Goal: Task Accomplishment & Management: Manage account settings

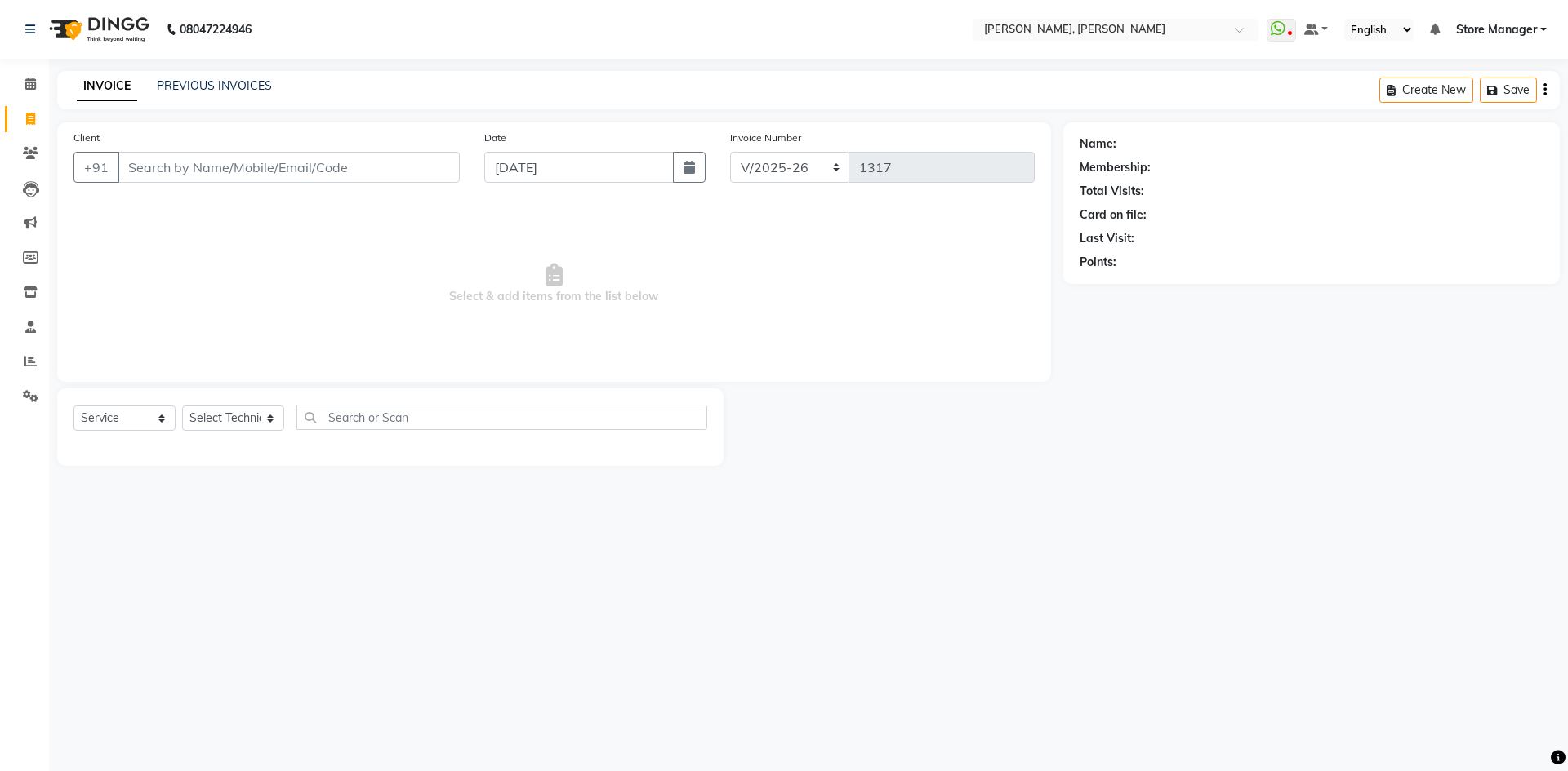
select select "7173"
select select "service"
click at [33, 82] on icon at bounding box center [31, 83] width 11 height 12
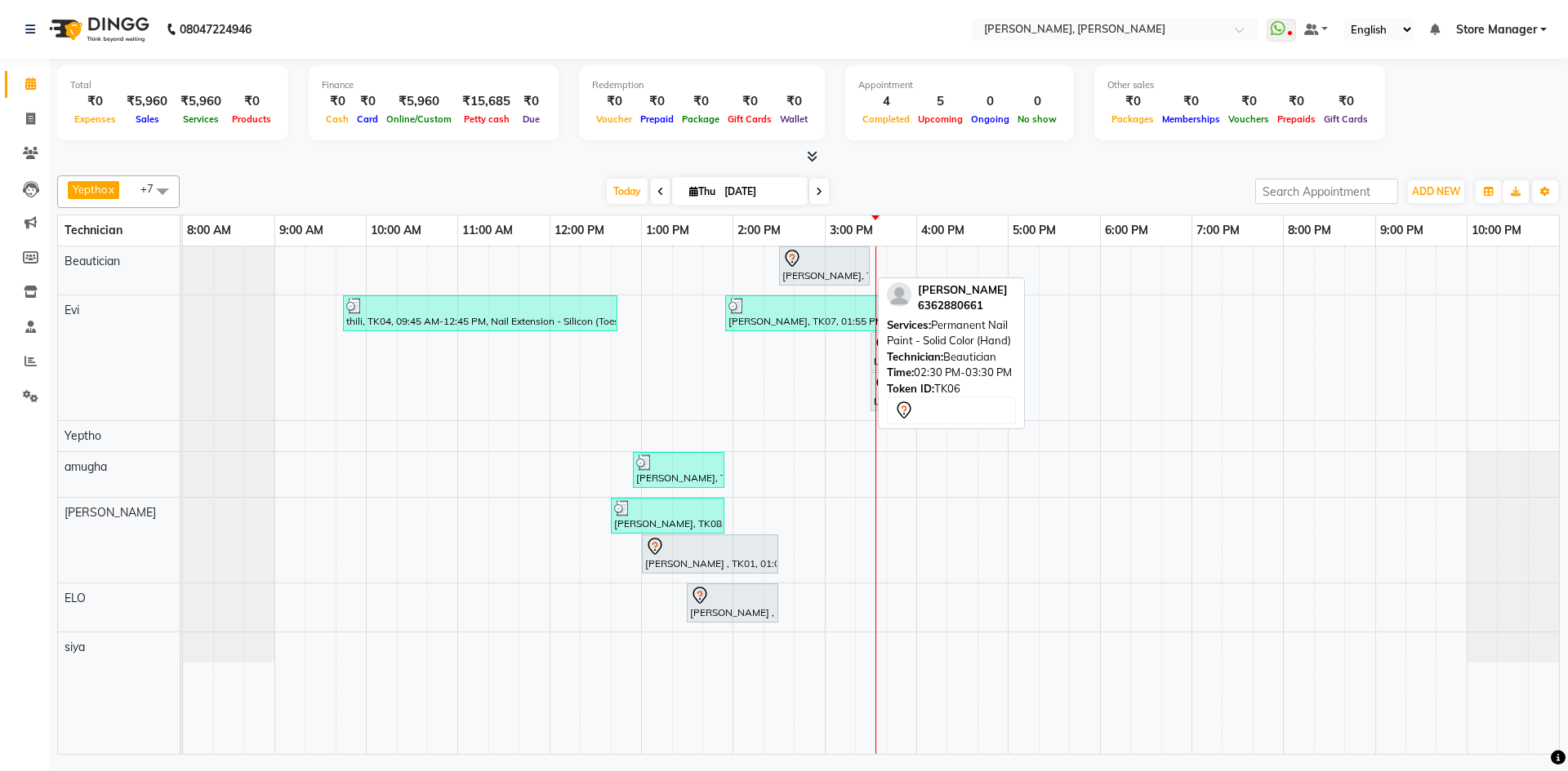
click at [817, 262] on div at bounding box center [824, 259] width 84 height 20
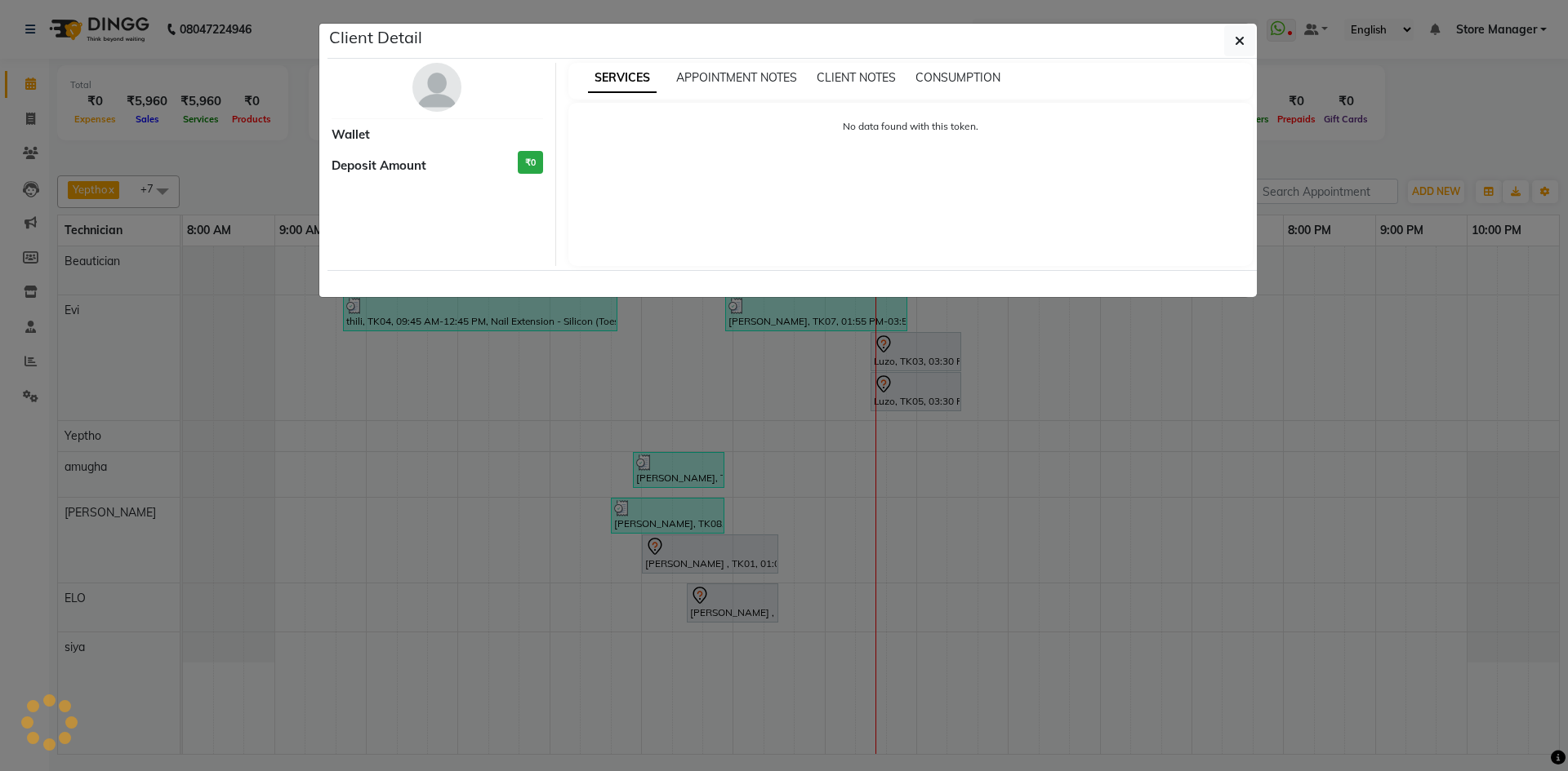
select select "7"
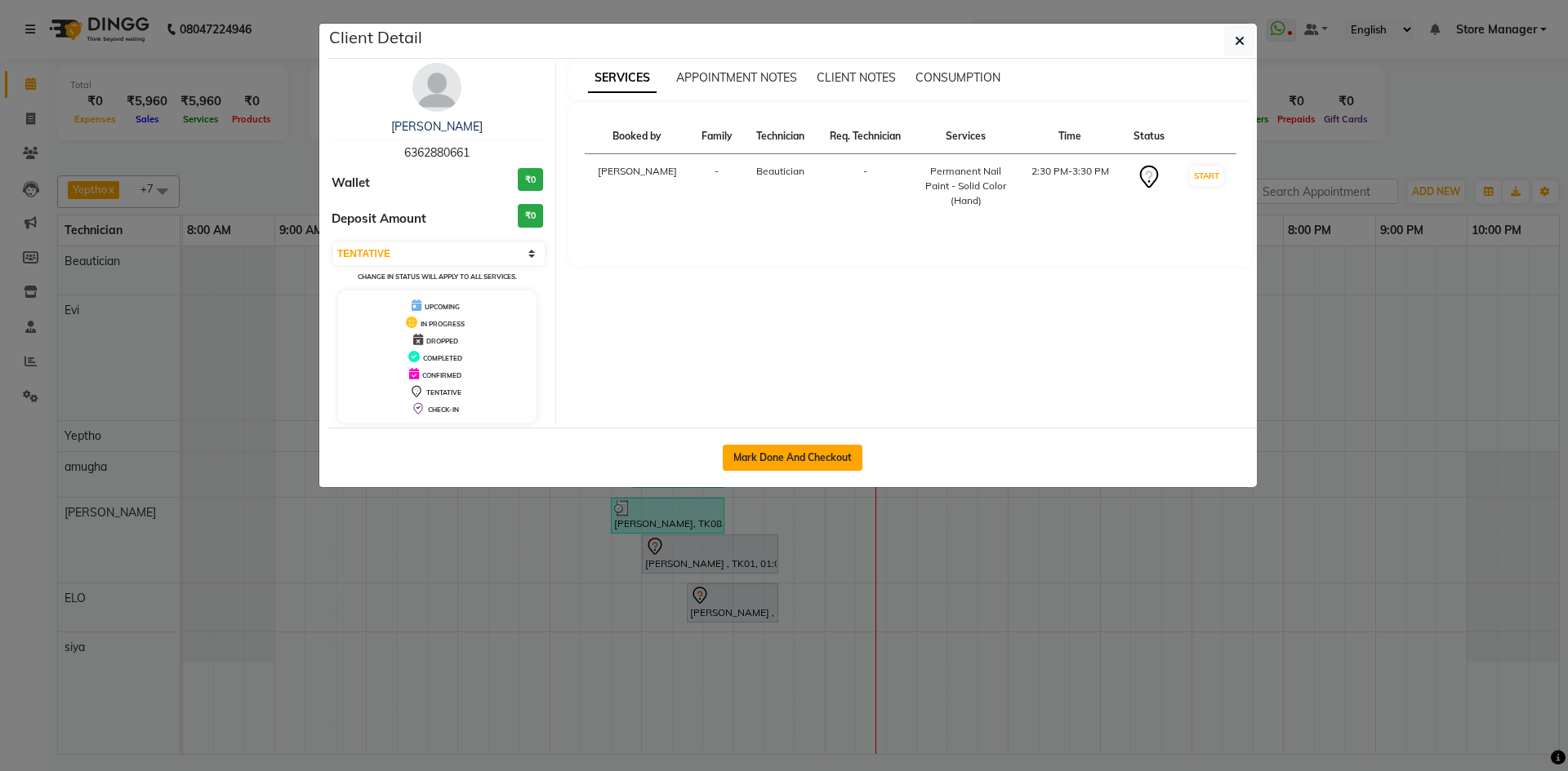
click at [798, 456] on button "Mark Done And Checkout" at bounding box center [792, 458] width 139 height 26
select select "service"
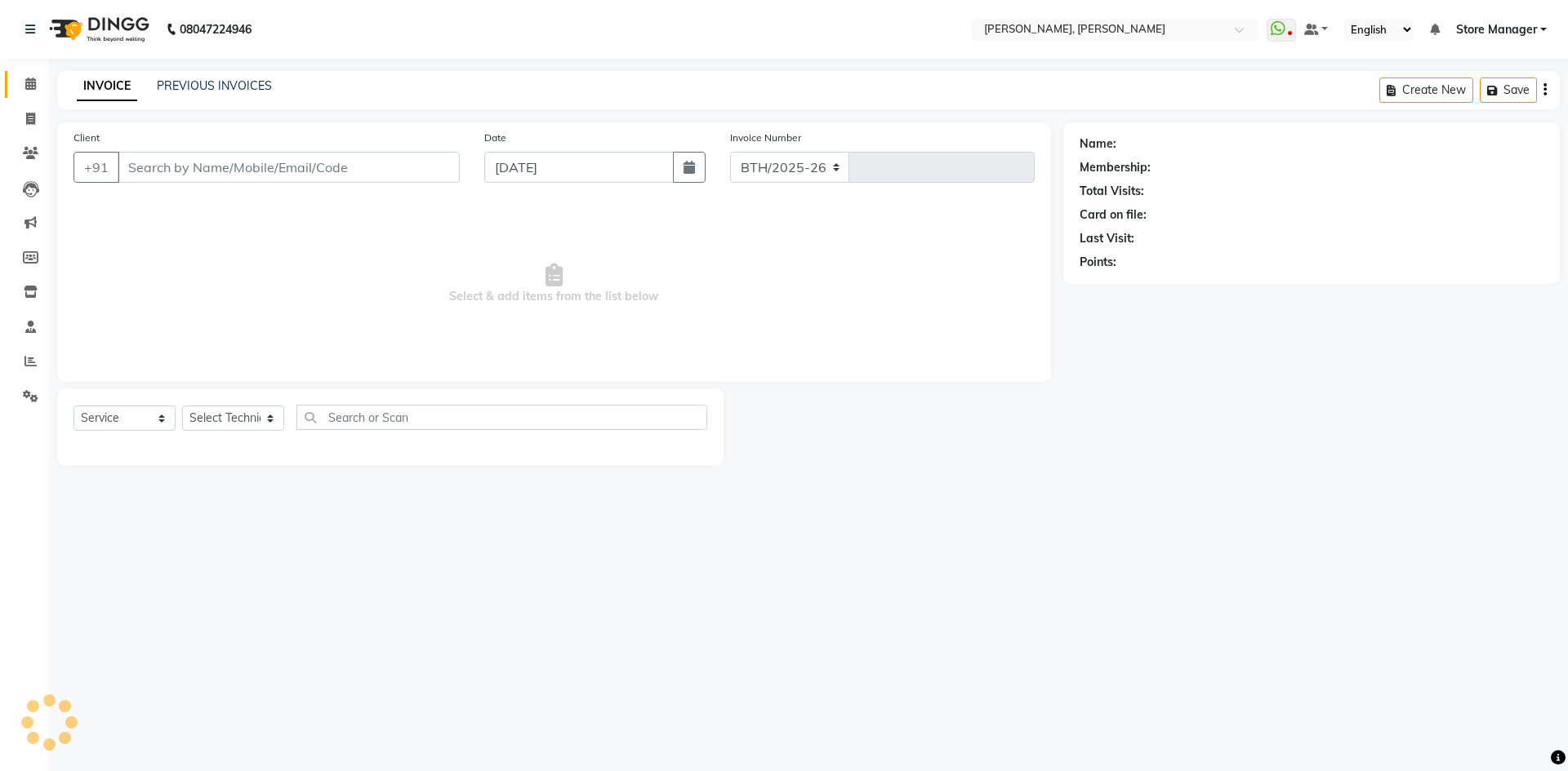
select select "7173"
type input "1317"
type input "63******61"
select select "62954"
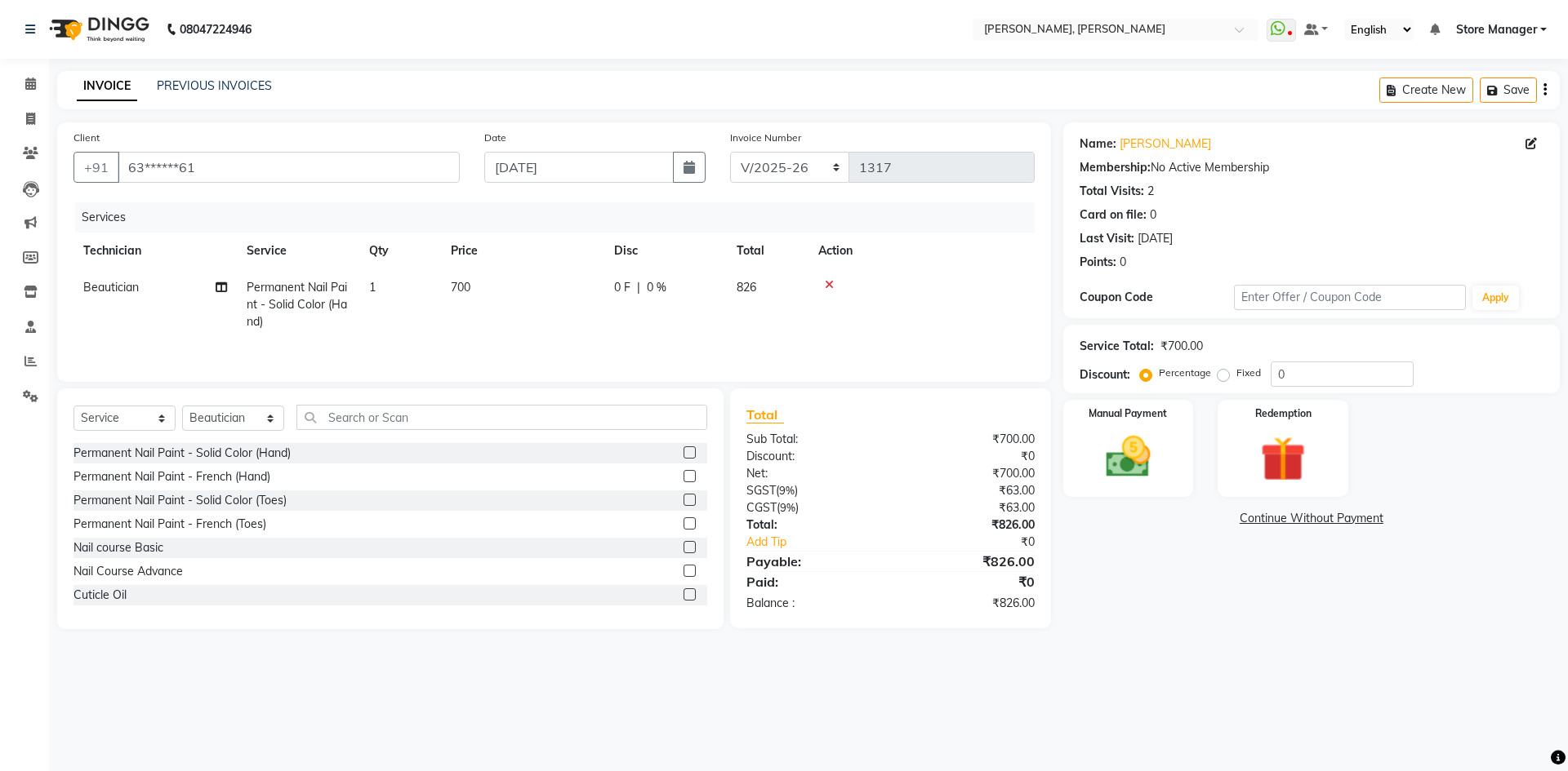
click at [828, 284] on icon at bounding box center [829, 285] width 9 height 12
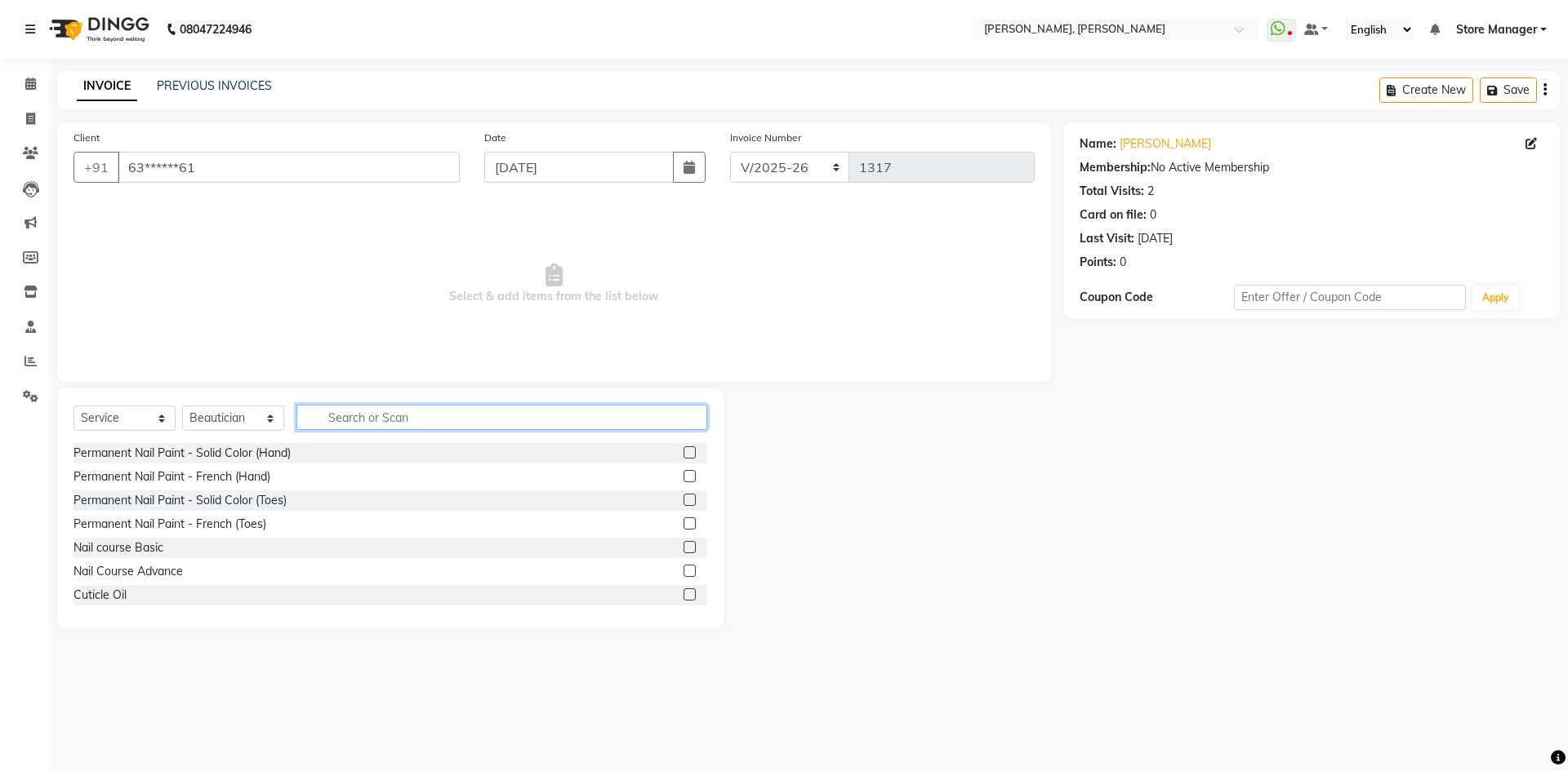
click at [365, 419] on input "text" at bounding box center [501, 417] width 411 height 26
type input "acr"
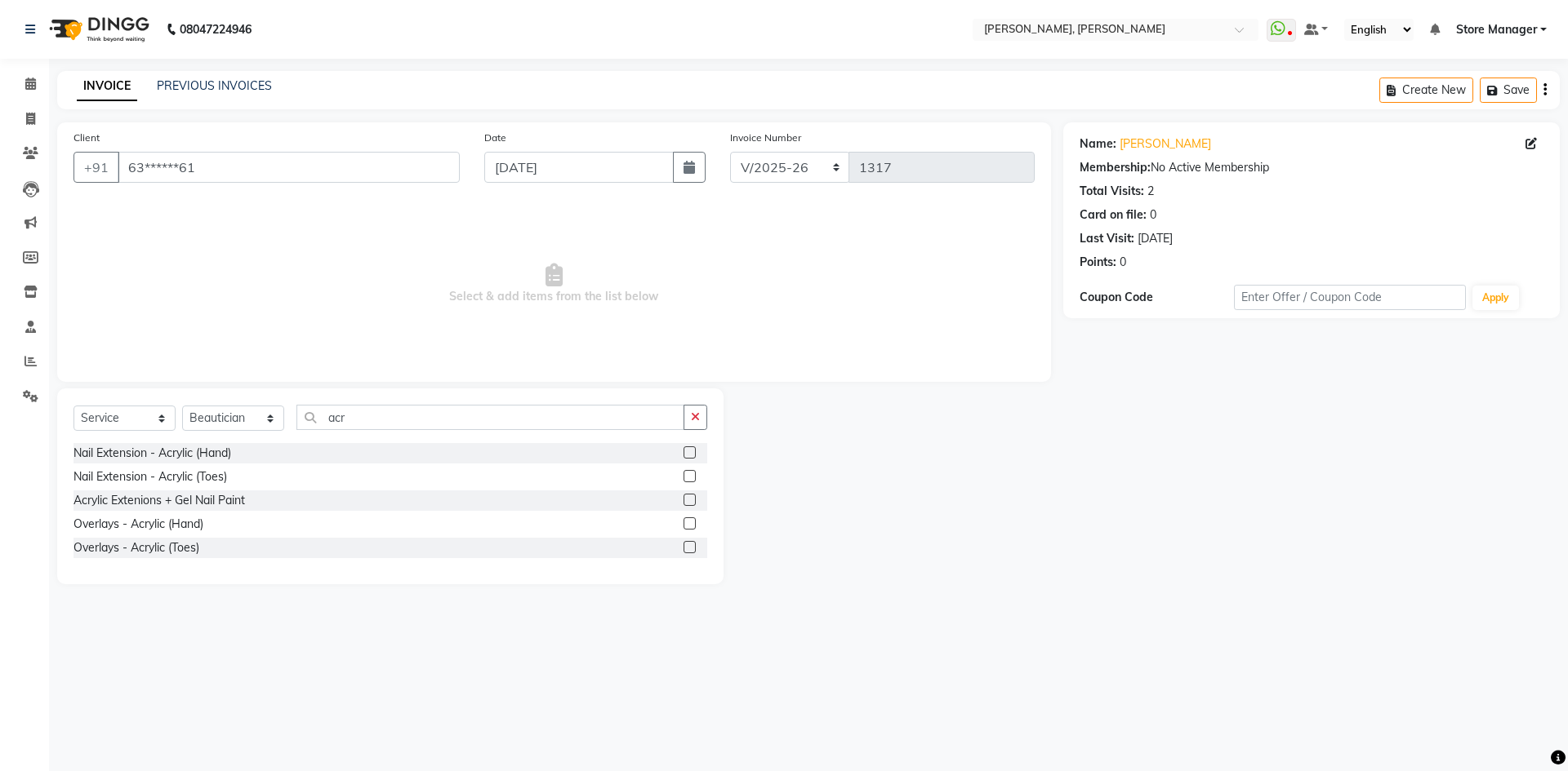
click at [690, 500] on label at bounding box center [690, 500] width 12 height 12
click at [690, 500] on input "checkbox" at bounding box center [689, 501] width 11 height 11
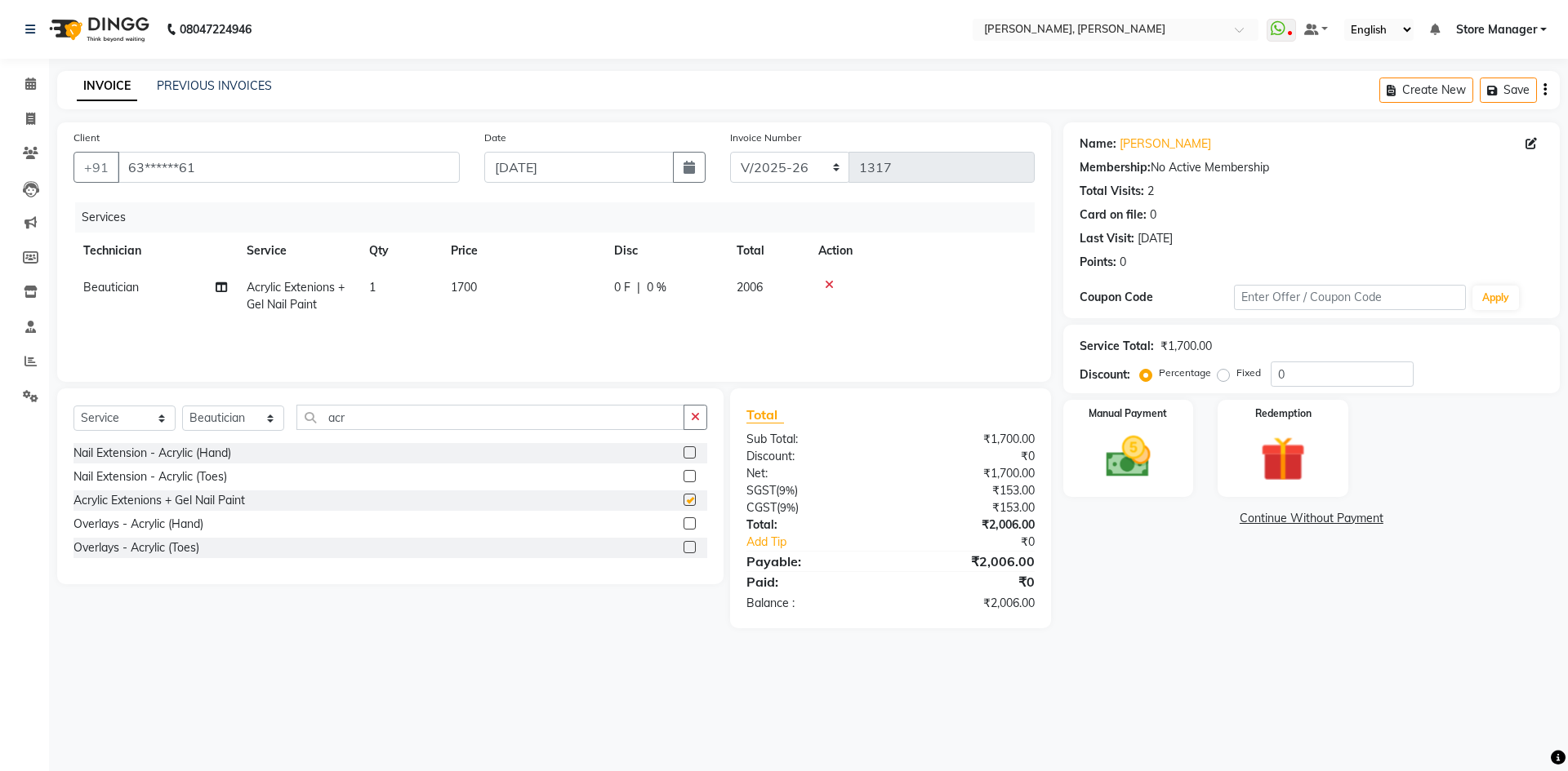
checkbox input "false"
click at [1116, 436] on img at bounding box center [1128, 457] width 76 height 54
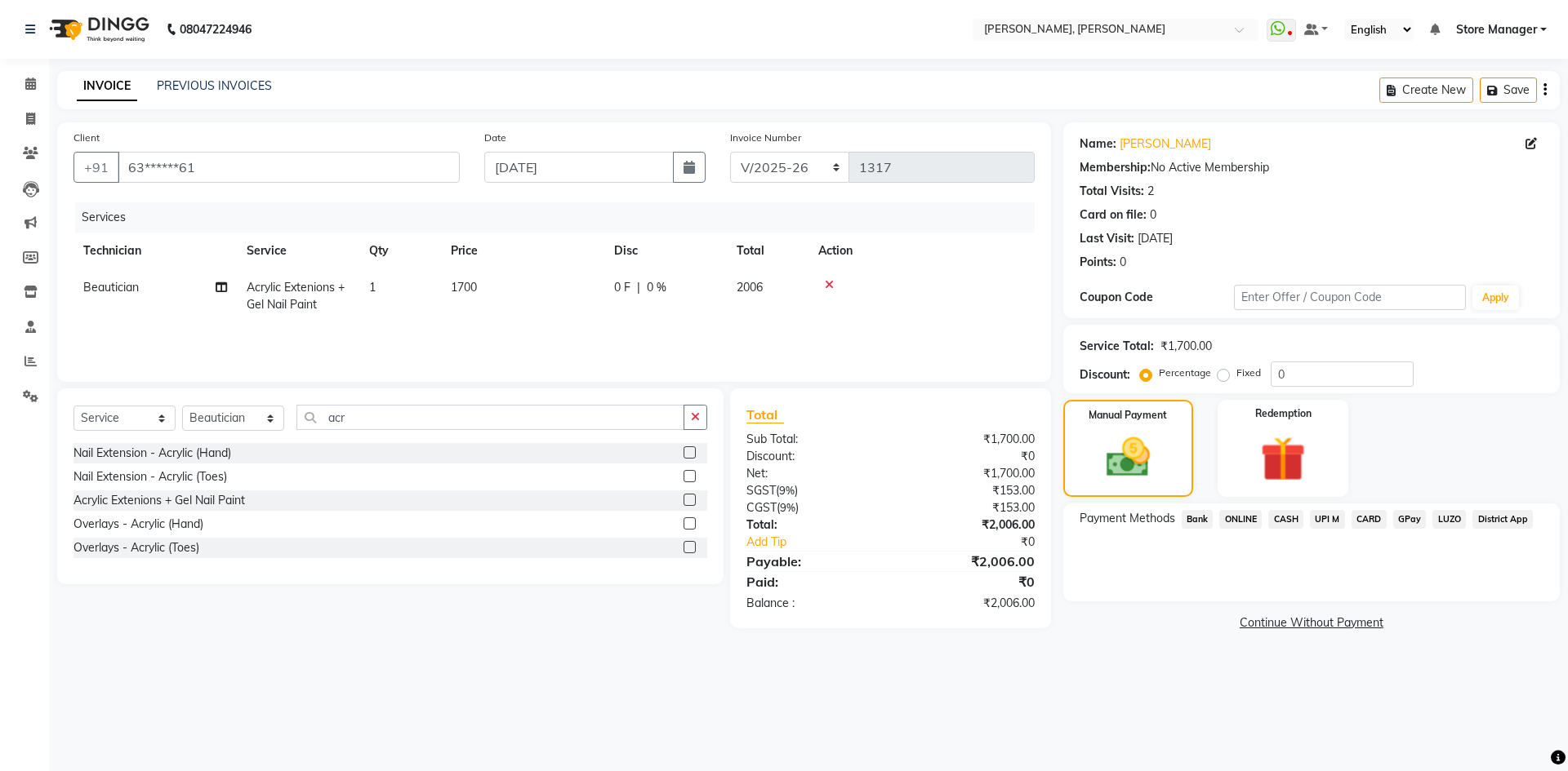
click at [1250, 514] on span "ONLINE" at bounding box center [1240, 519] width 42 height 19
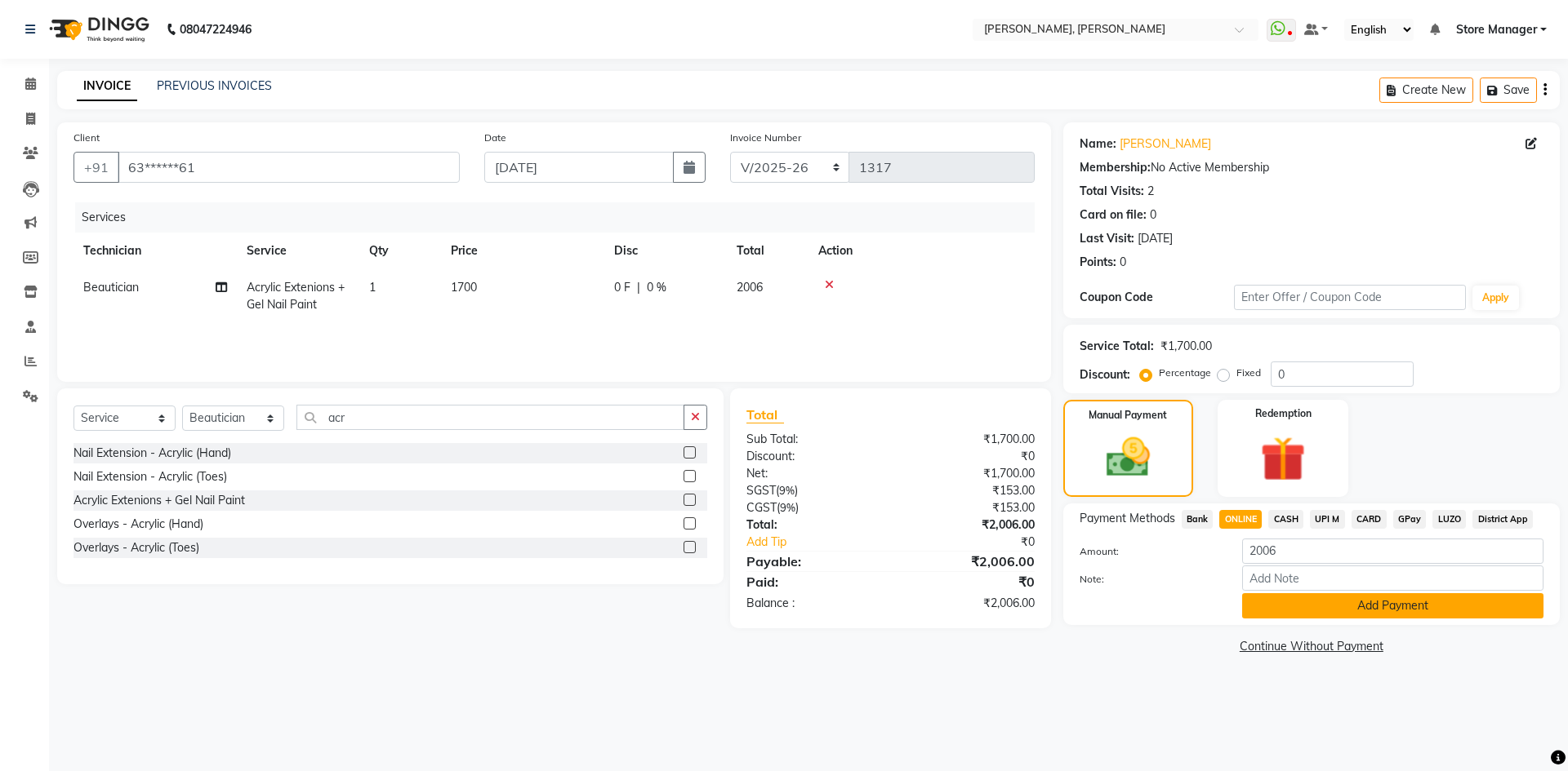
click at [1345, 609] on button "Add Payment" at bounding box center [1392, 606] width 301 height 26
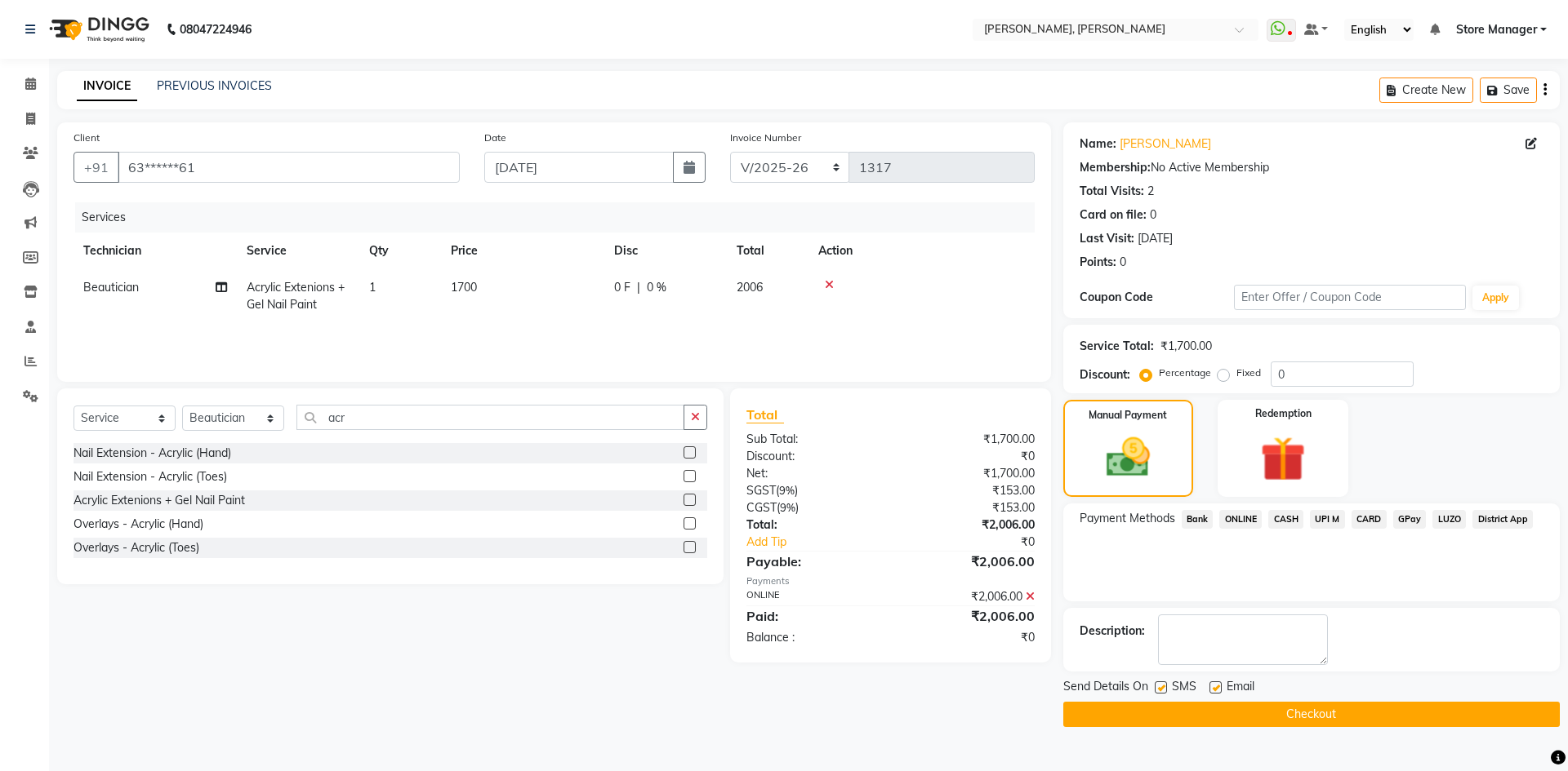
click at [1271, 710] on button "Checkout" at bounding box center [1311, 714] width 497 height 26
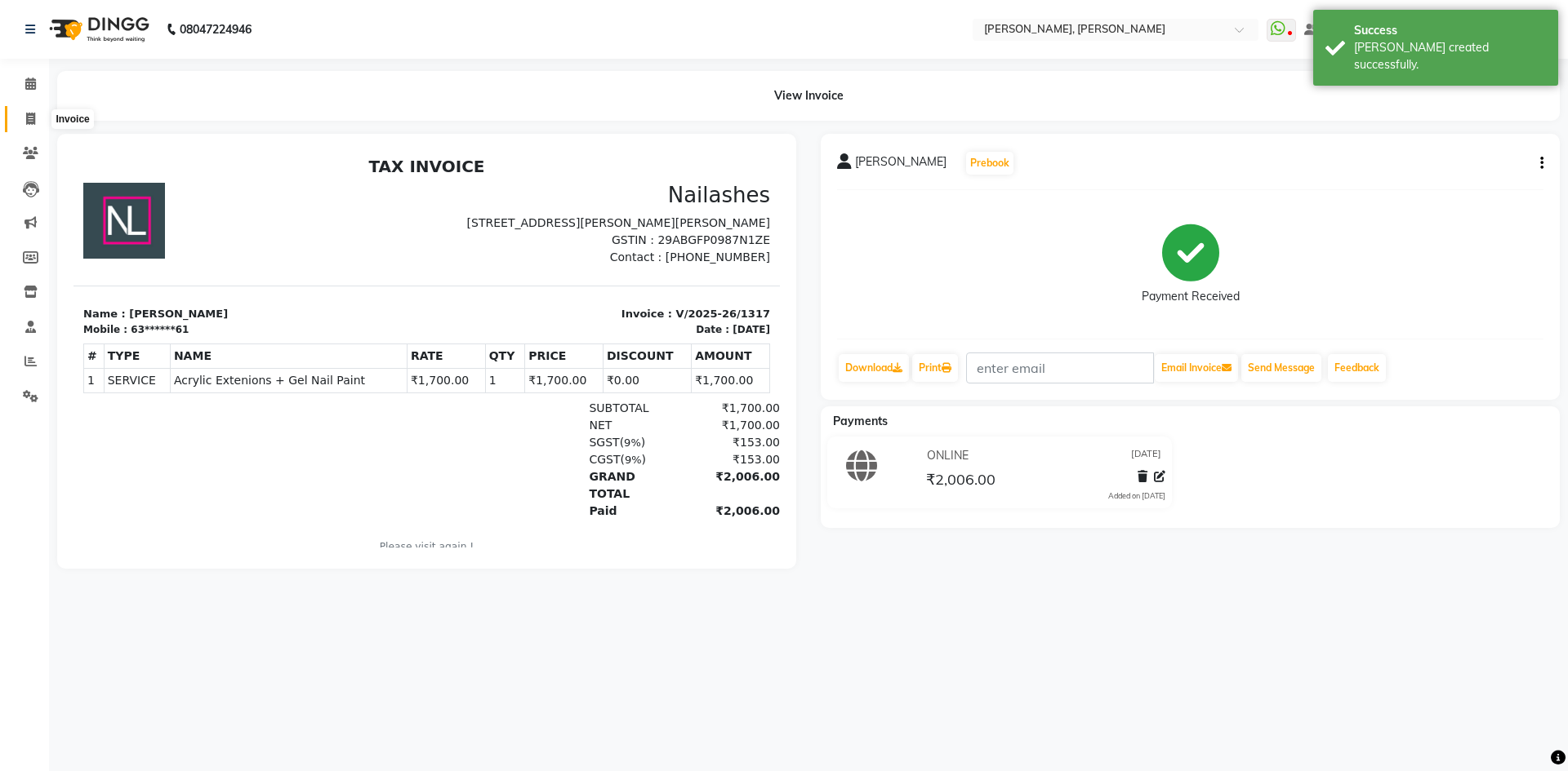
click at [27, 117] on icon at bounding box center [31, 119] width 9 height 12
select select "7173"
select select "service"
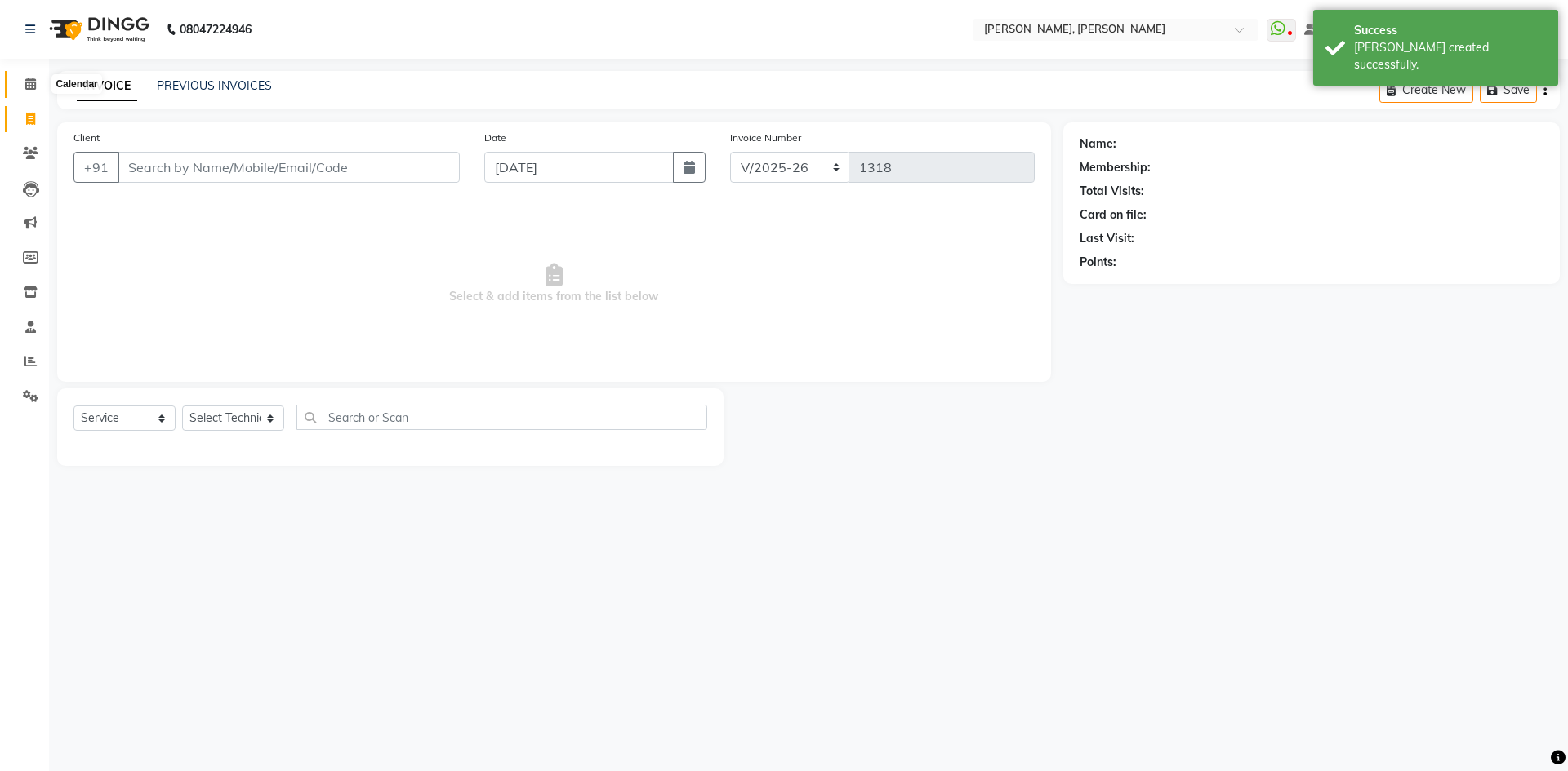
click at [35, 87] on icon at bounding box center [31, 83] width 11 height 12
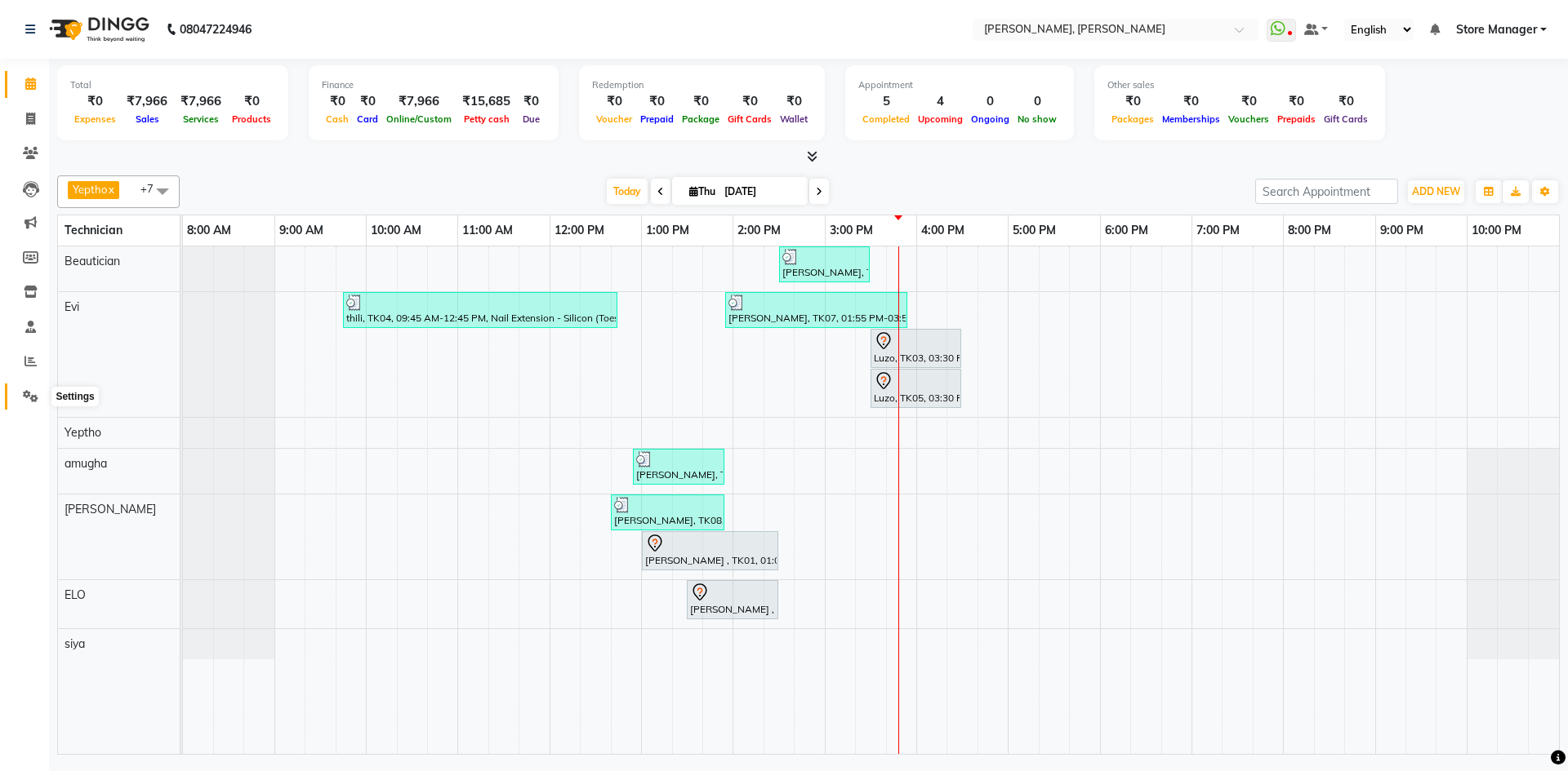
click at [32, 397] on icon at bounding box center [31, 396] width 16 height 12
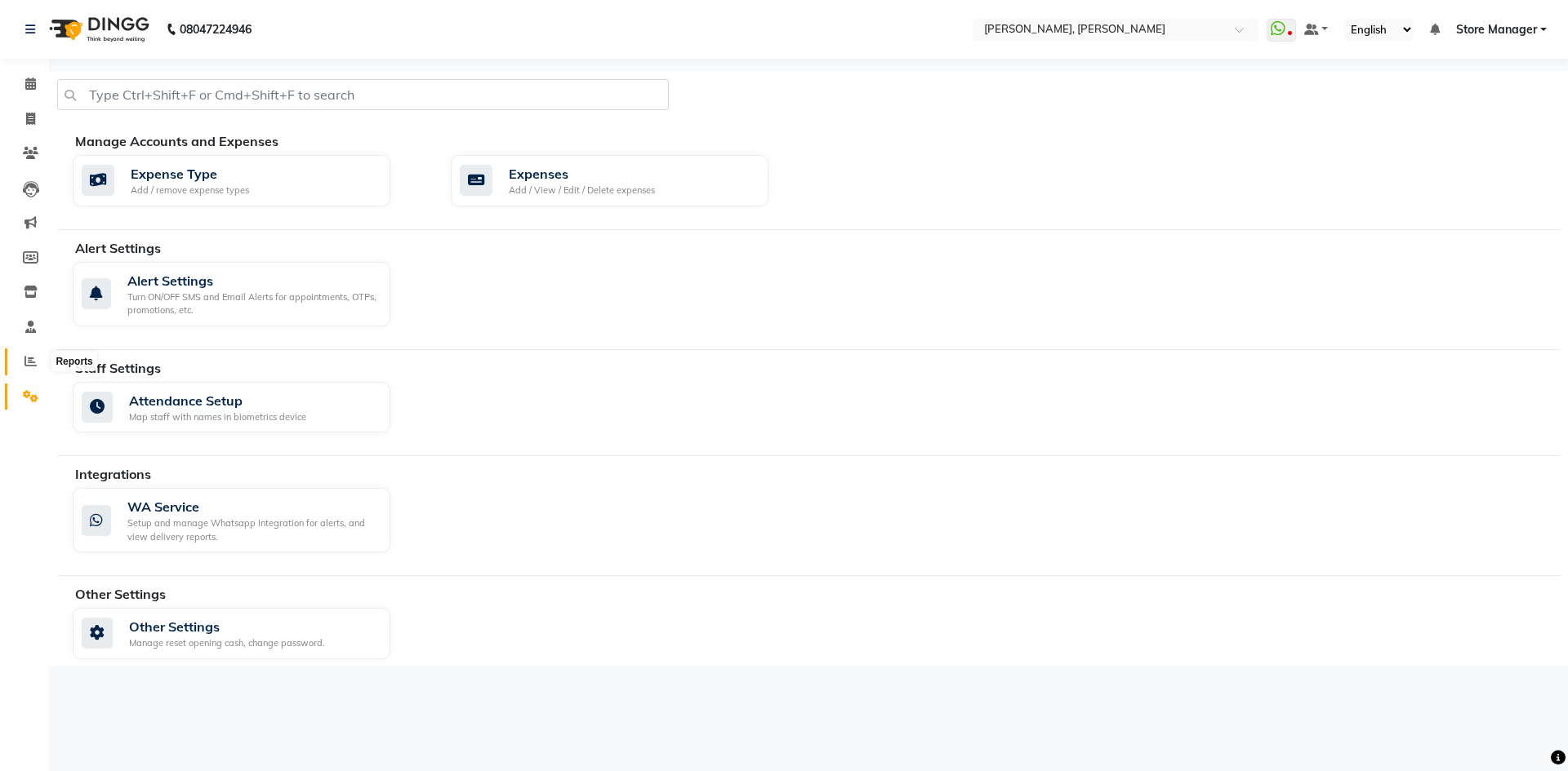
click at [26, 361] on icon at bounding box center [31, 361] width 12 height 12
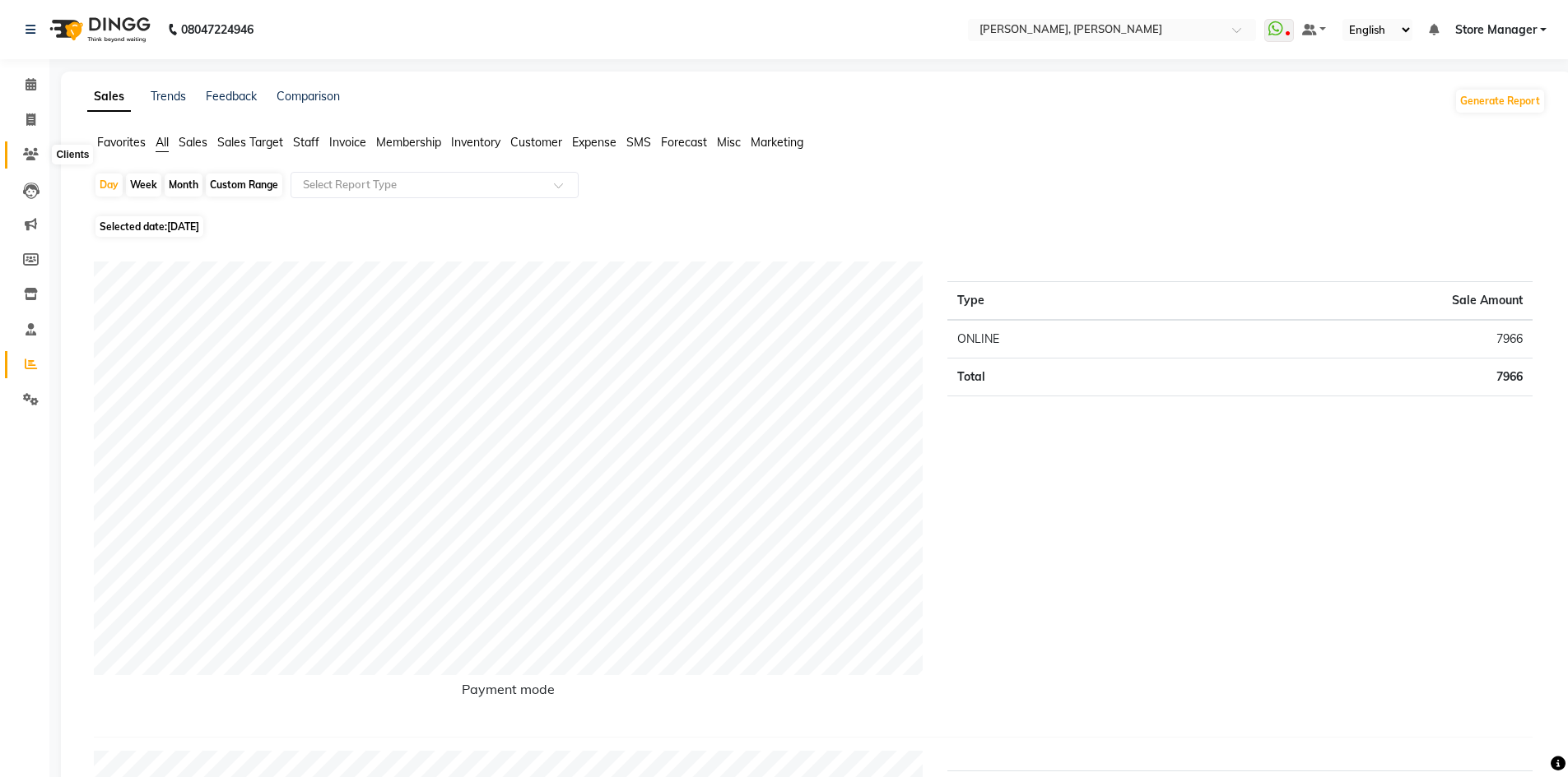
click at [30, 156] on icon at bounding box center [31, 154] width 16 height 12
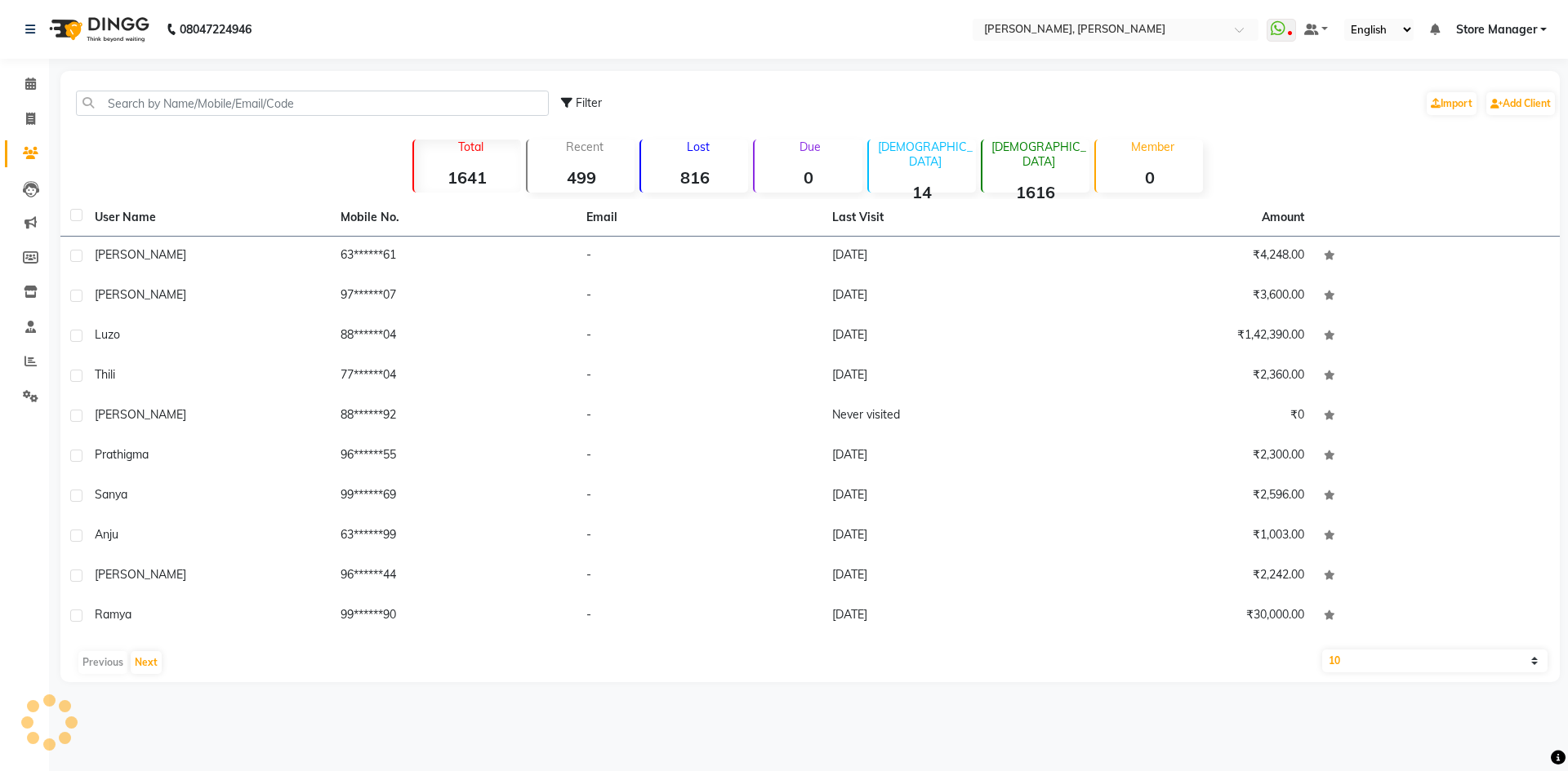
click at [702, 162] on div "Lost 816" at bounding box center [694, 166] width 109 height 53
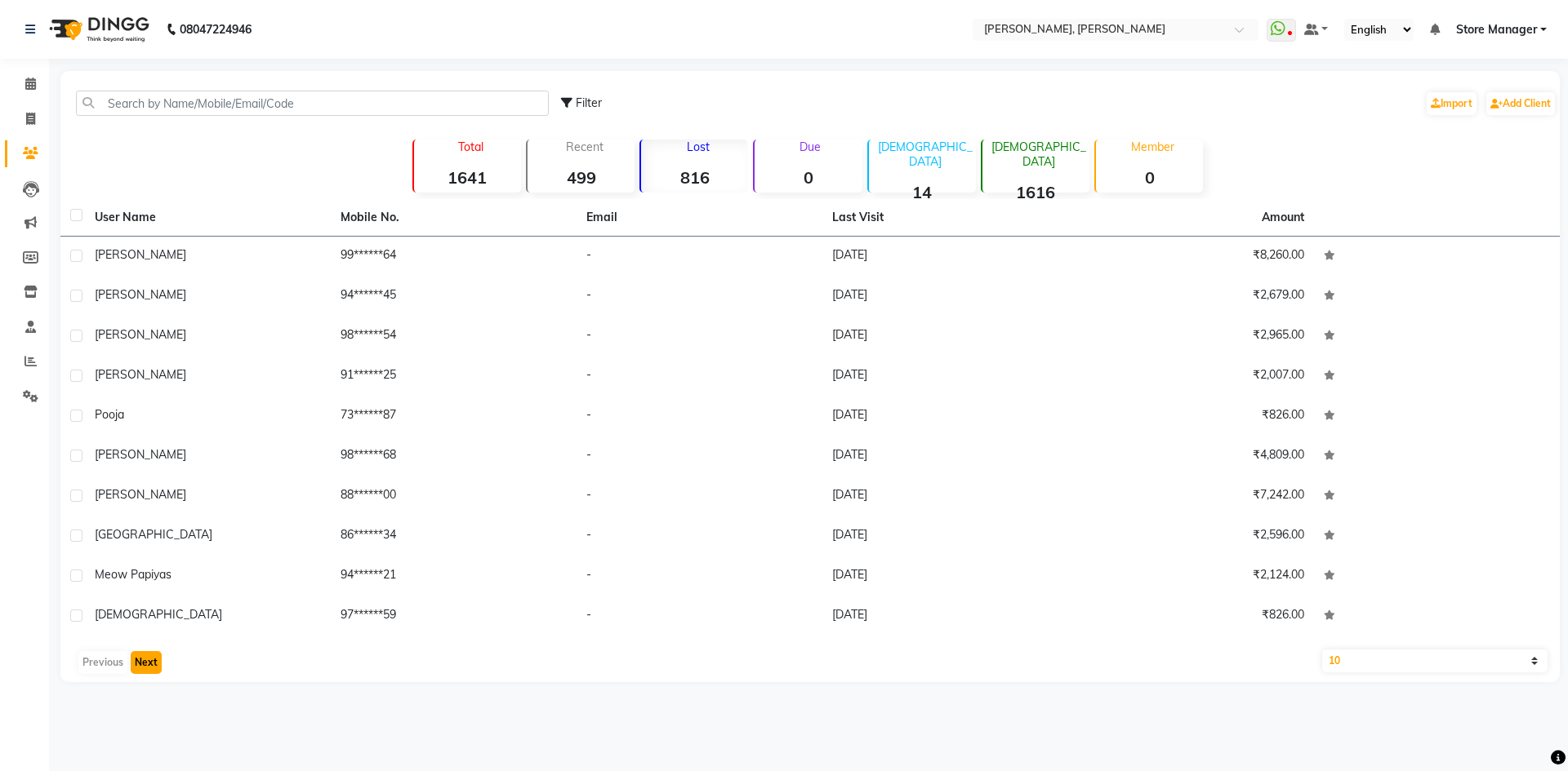
click at [152, 672] on button "Next" at bounding box center [146, 663] width 31 height 23
click at [152, 670] on button "Next" at bounding box center [146, 663] width 31 height 23
click at [152, 670] on button "Next" at bounding box center [146, 663] width 31 height 23
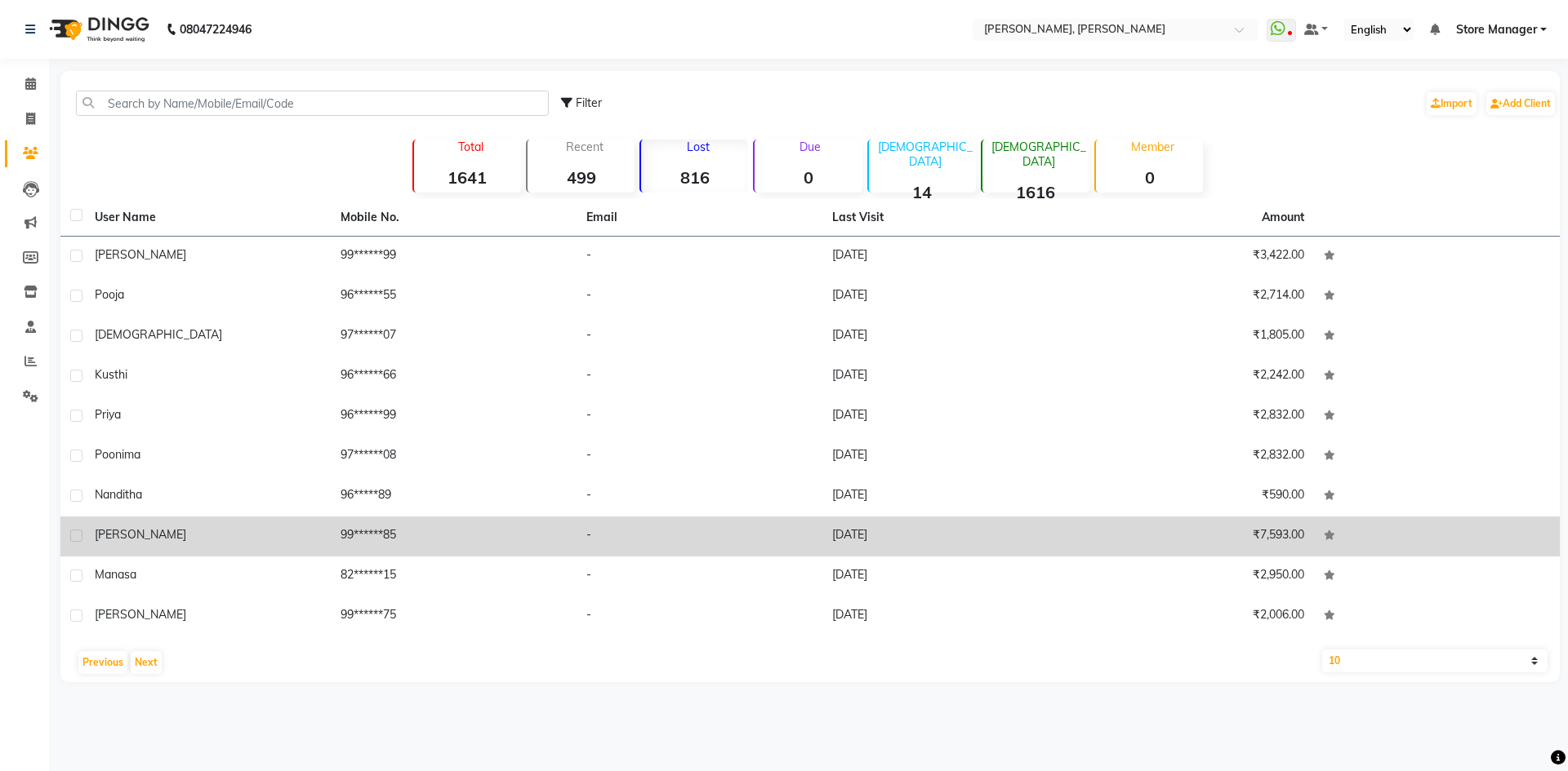
click at [760, 551] on td "-" at bounding box center [699, 537] width 246 height 40
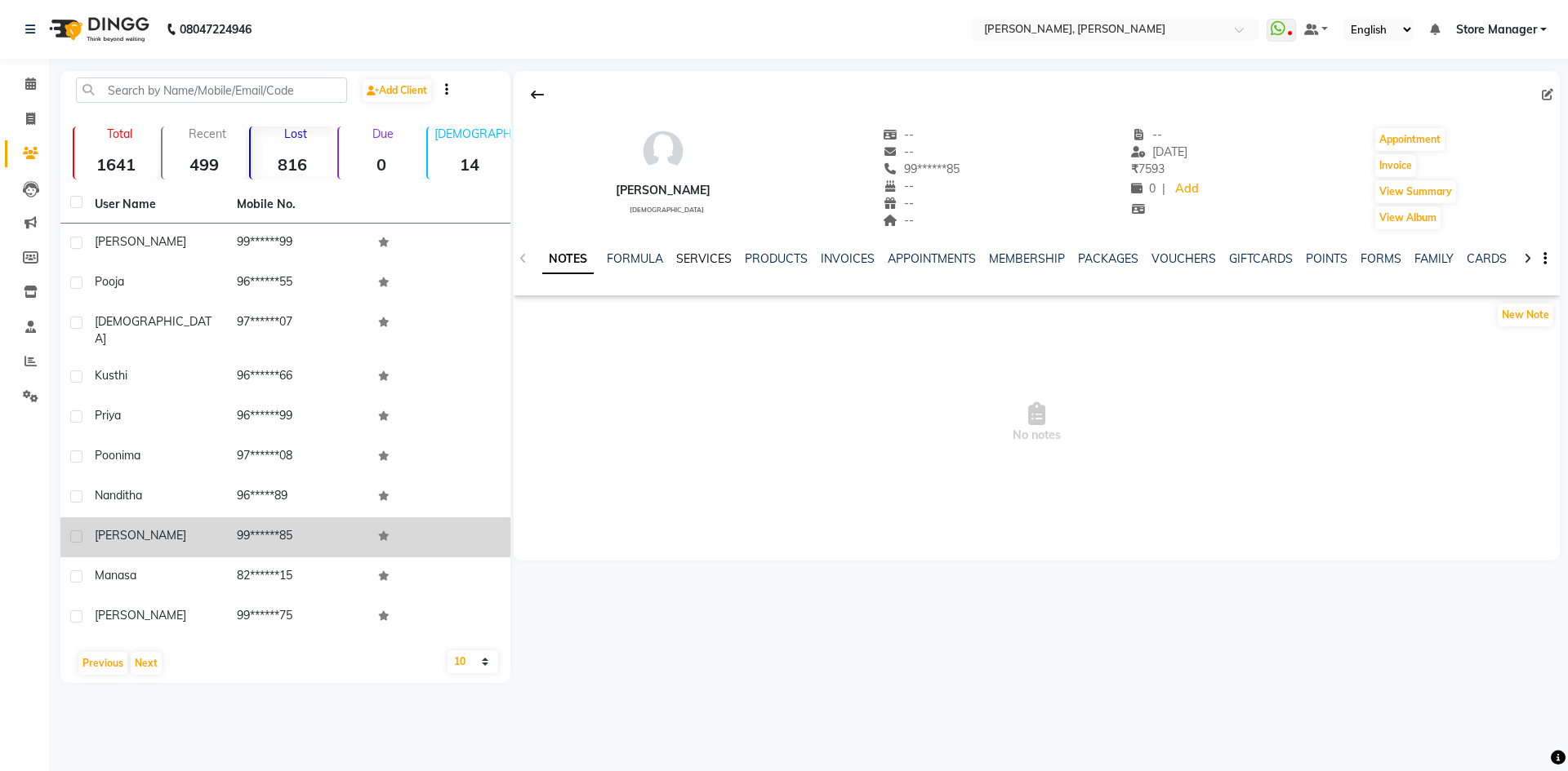
click at [701, 263] on link "SERVICES" at bounding box center [704, 259] width 55 height 15
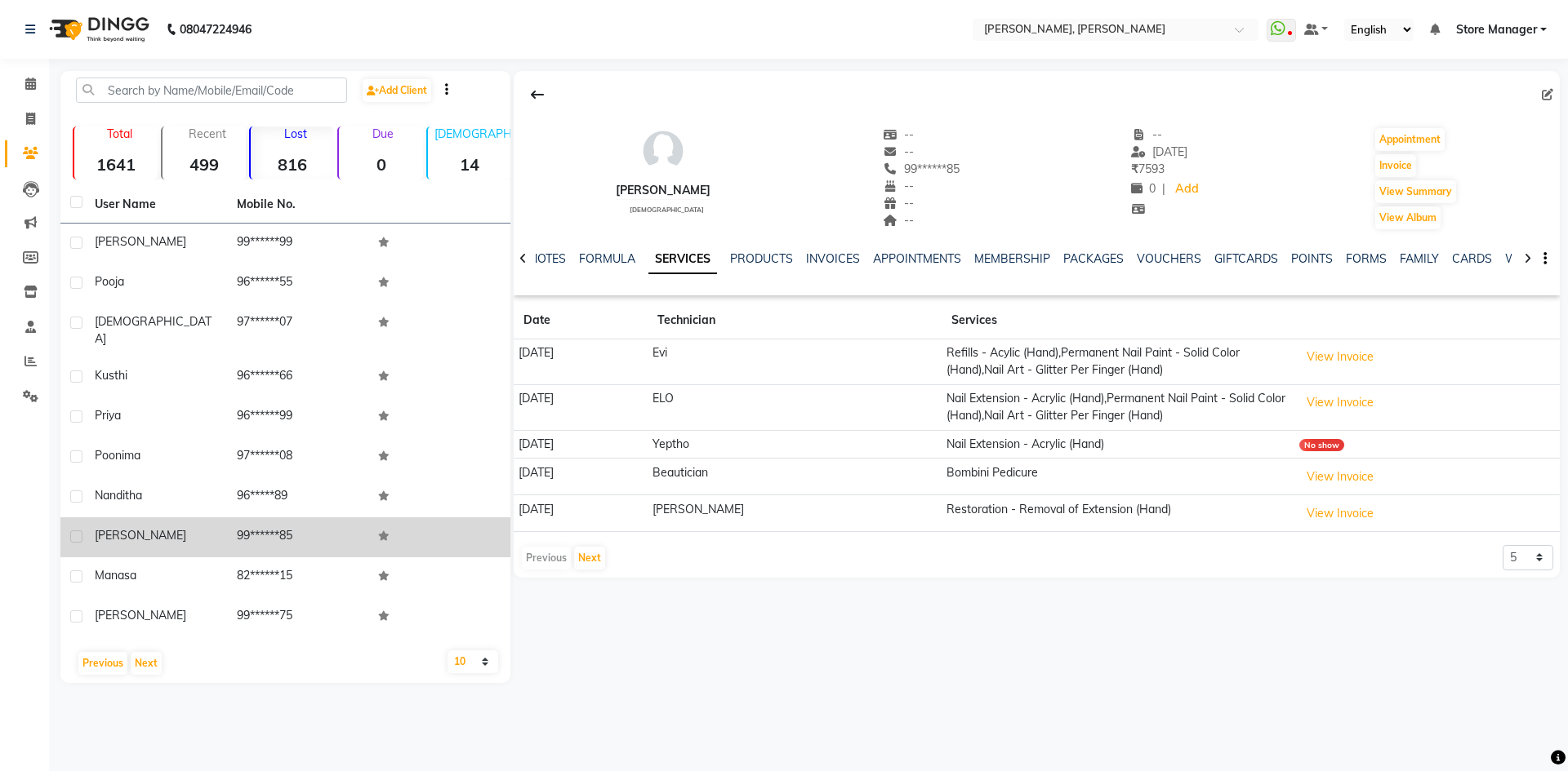
click at [1542, 96] on icon at bounding box center [1547, 95] width 12 height 12
select select "21"
select select "[DEMOGRAPHIC_DATA]"
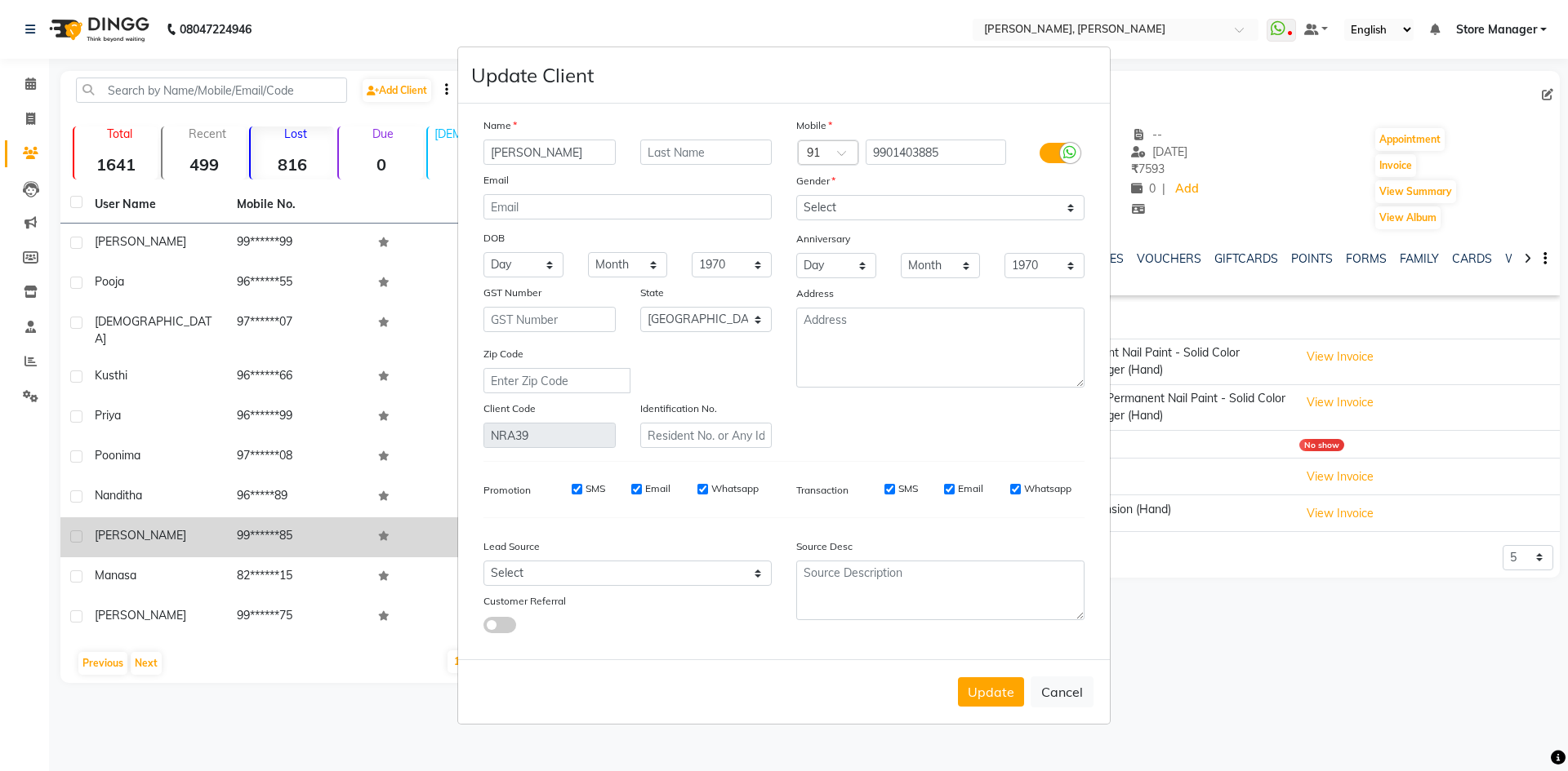
click at [1546, 96] on ngb-modal-window "Update Client Name [PERSON_NAME] Email DOB Day 01 02 03 04 05 06 07 08 09 10 11…" at bounding box center [784, 385] width 1568 height 771
click at [1004, 695] on button "Update" at bounding box center [991, 693] width 66 height 30
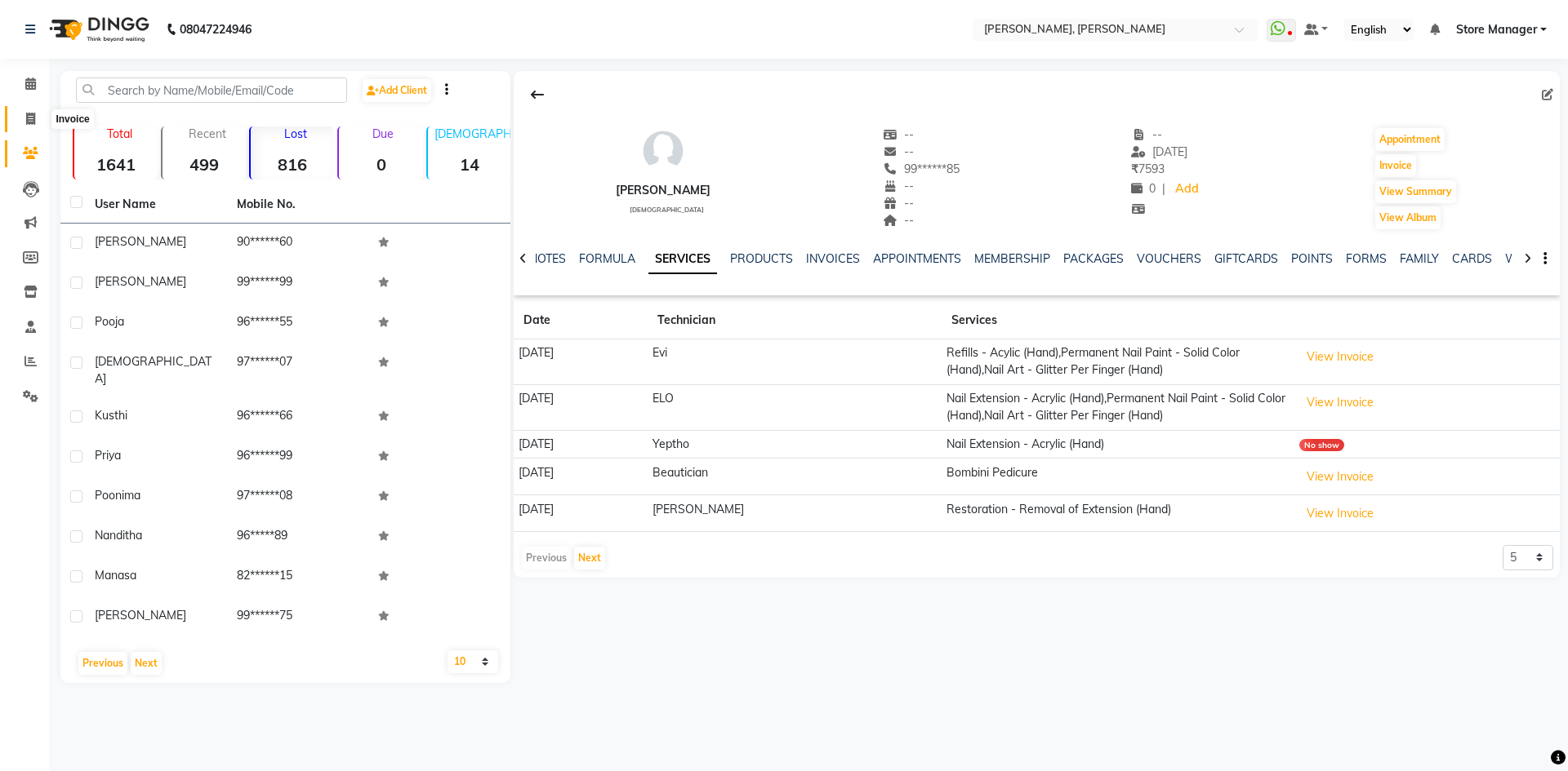
drag, startPoint x: 22, startPoint y: 117, endPoint x: 53, endPoint y: 125, distance: 32.0
click at [24, 116] on span at bounding box center [31, 120] width 29 height 19
select select "7173"
select select "service"
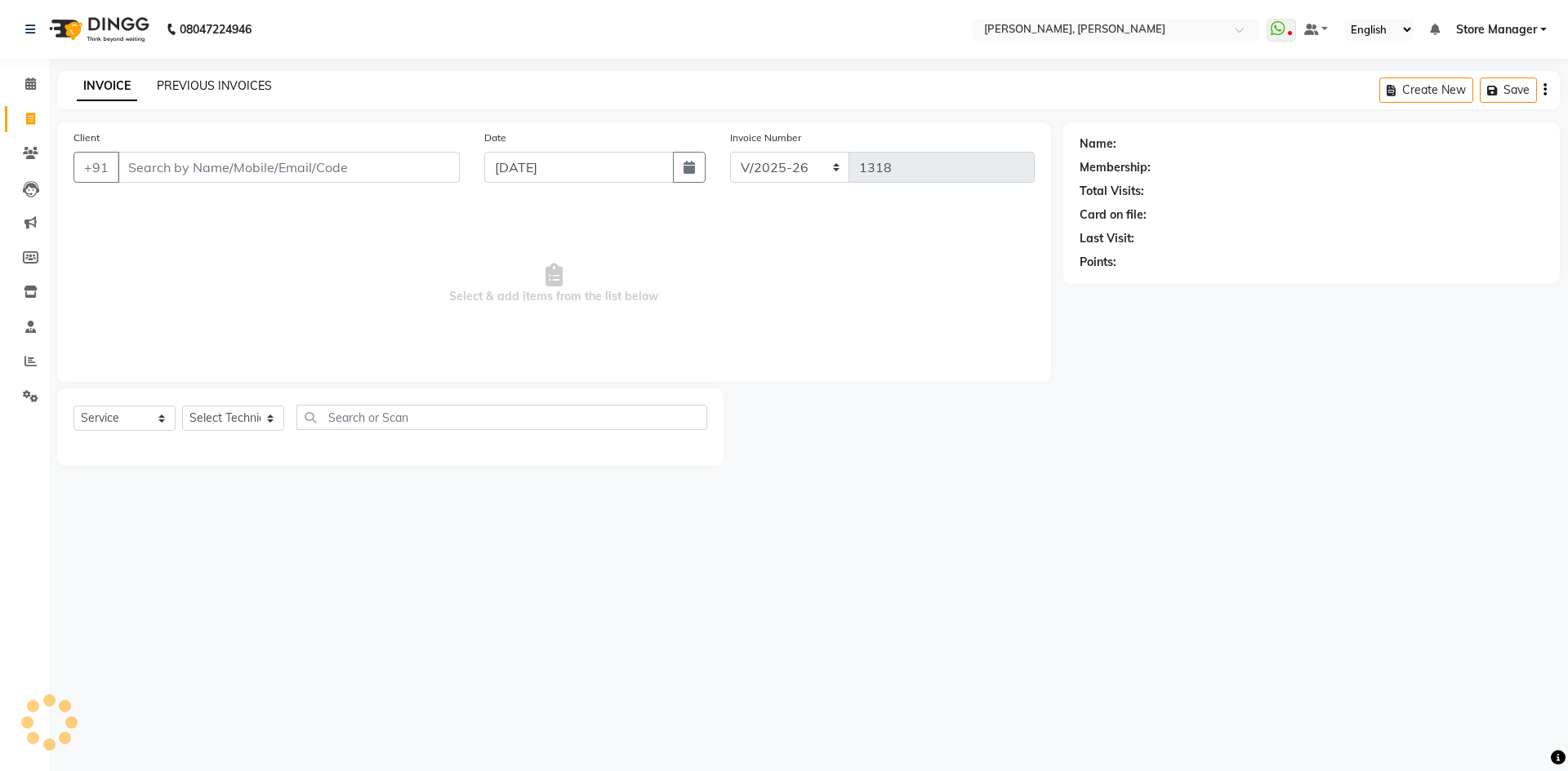
click at [206, 90] on link "PREVIOUS INVOICES" at bounding box center [214, 86] width 115 height 15
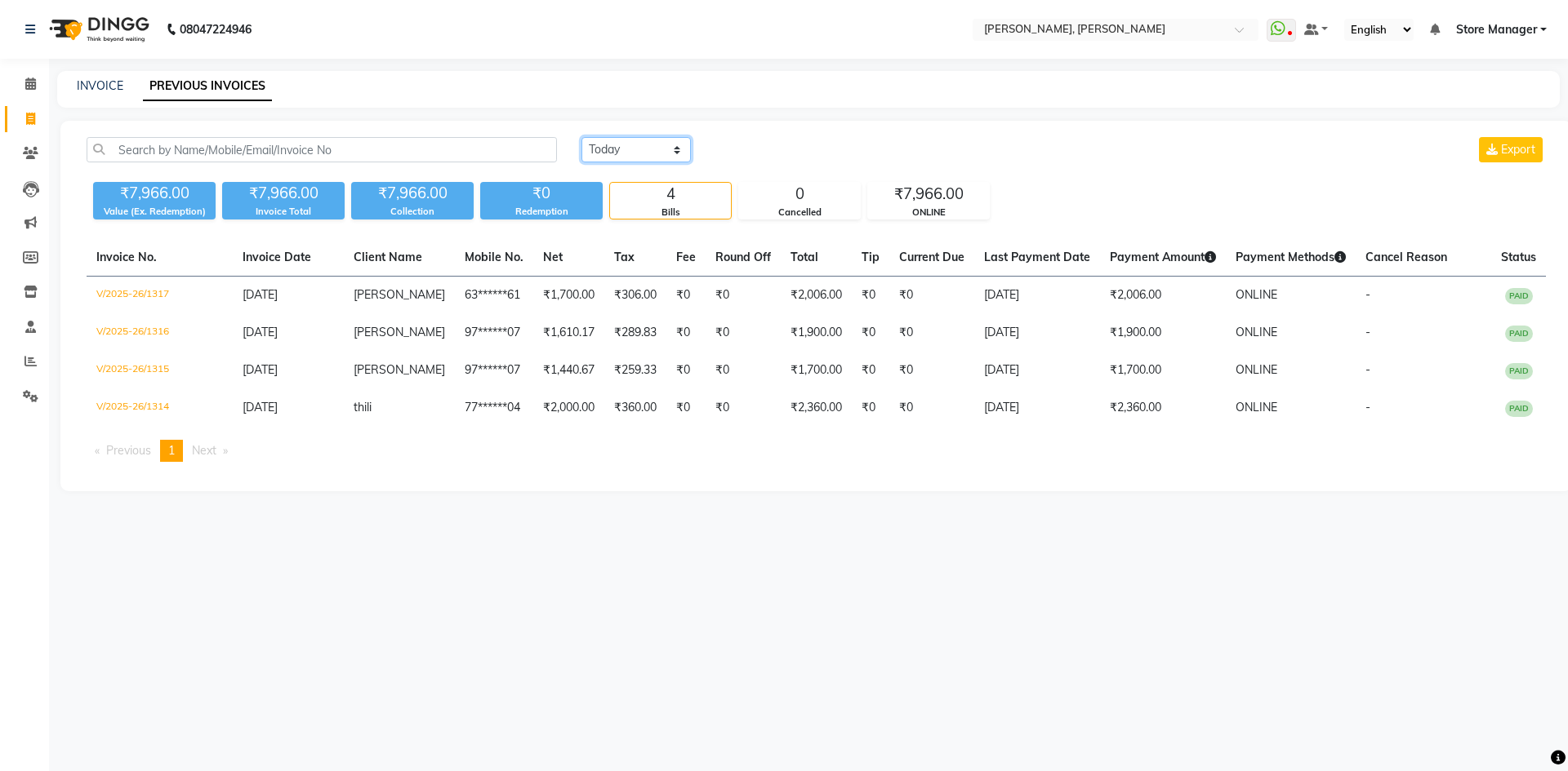
click at [657, 157] on select "[DATE] [DATE] Custom Range" at bounding box center [636, 149] width 110 height 26
select select "[DATE]"
click at [582, 137] on select "[DATE] [DATE] Custom Range" at bounding box center [636, 149] width 110 height 26
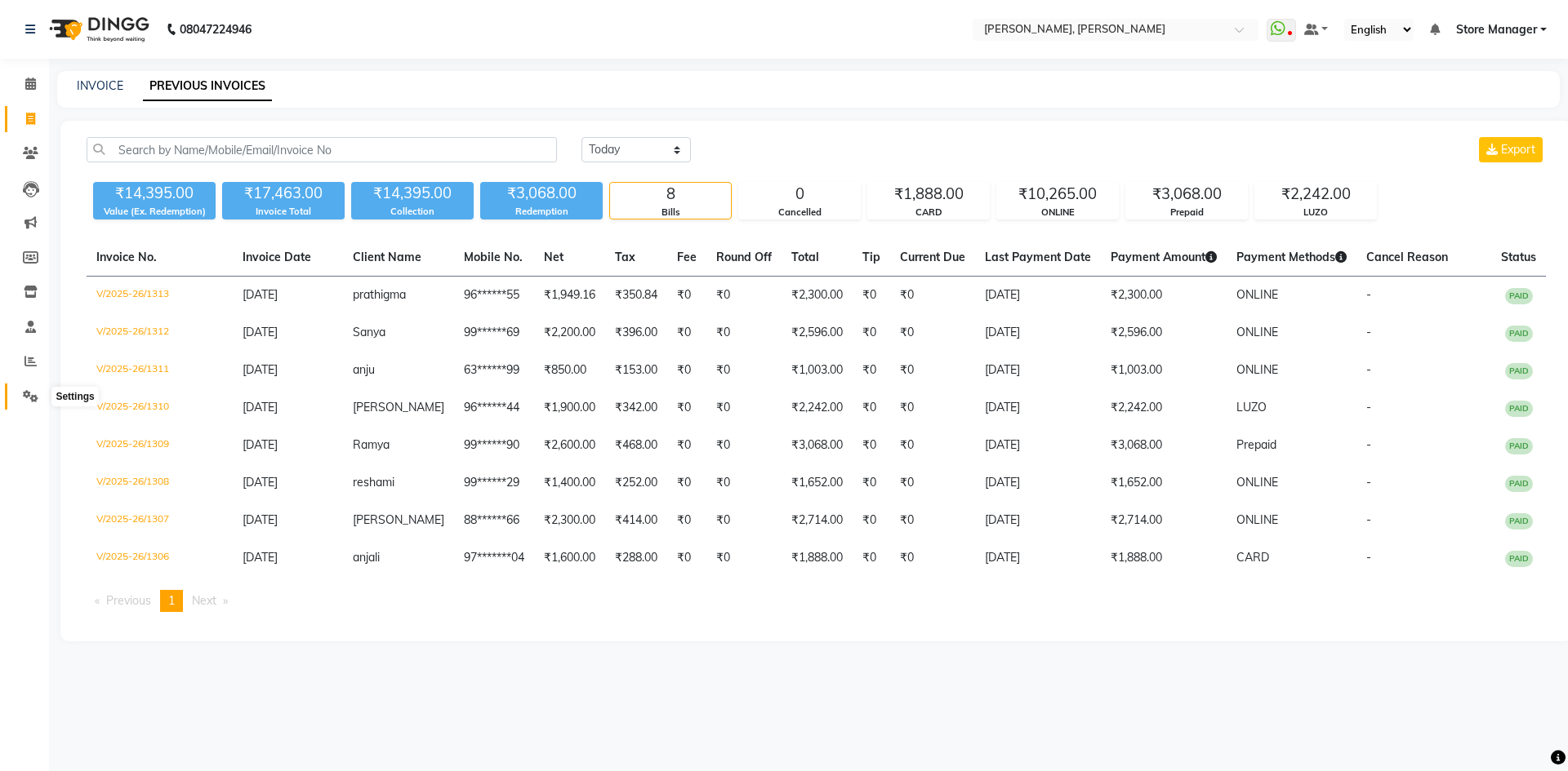
click at [28, 396] on icon at bounding box center [31, 396] width 16 height 12
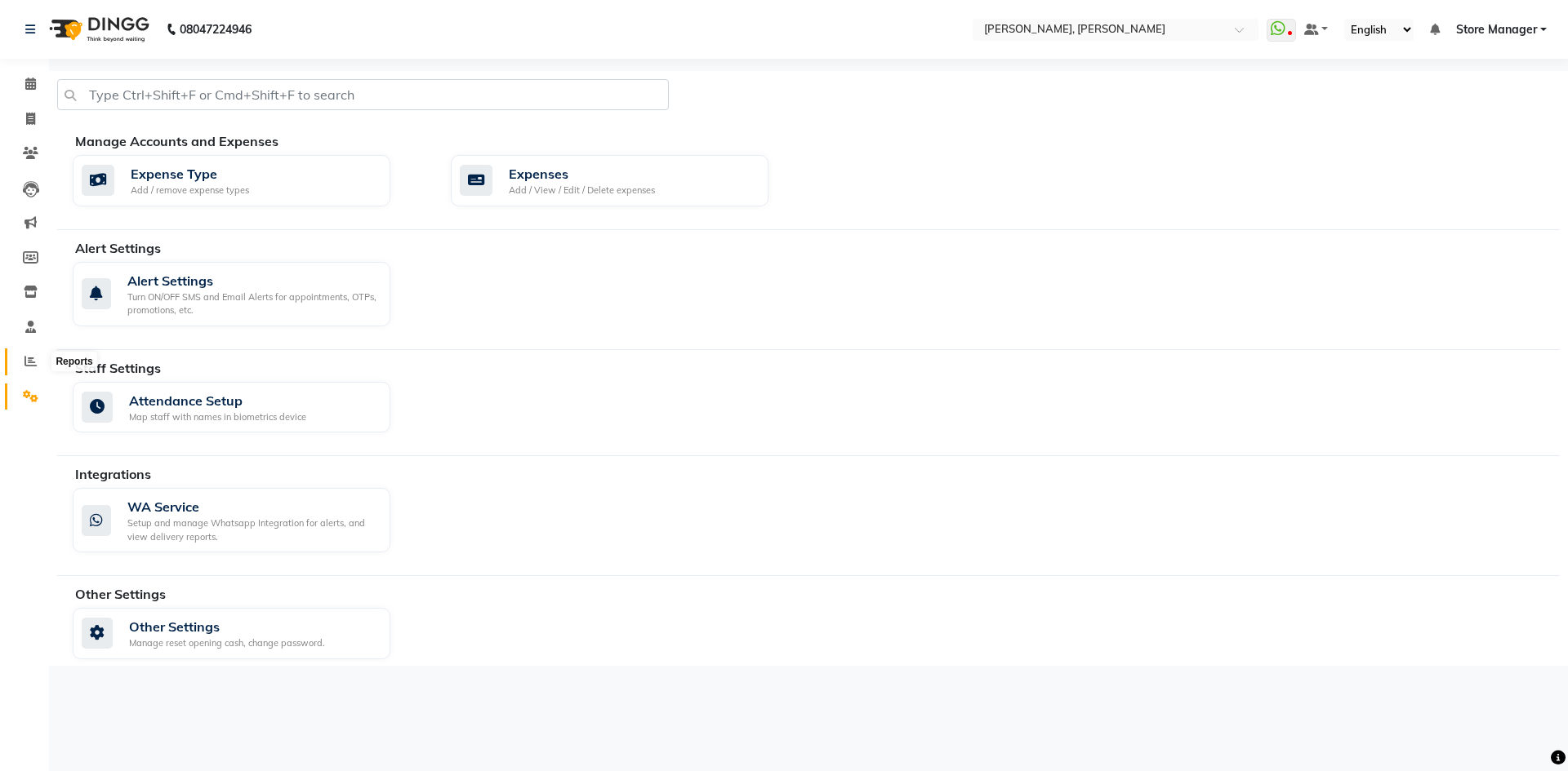
click at [31, 364] on icon at bounding box center [31, 361] width 12 height 12
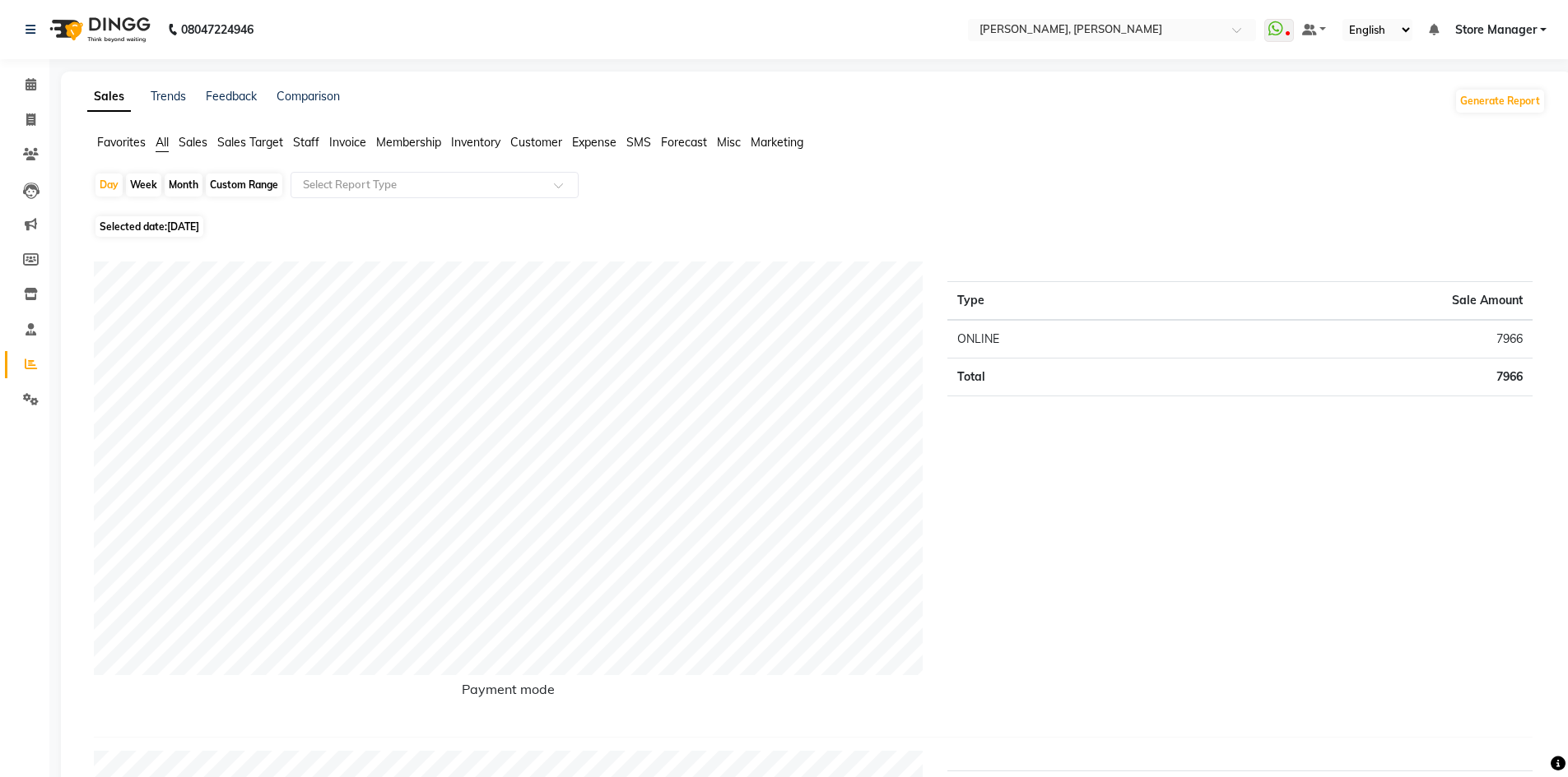
click at [536, 145] on span "Customer" at bounding box center [536, 142] width 52 height 15
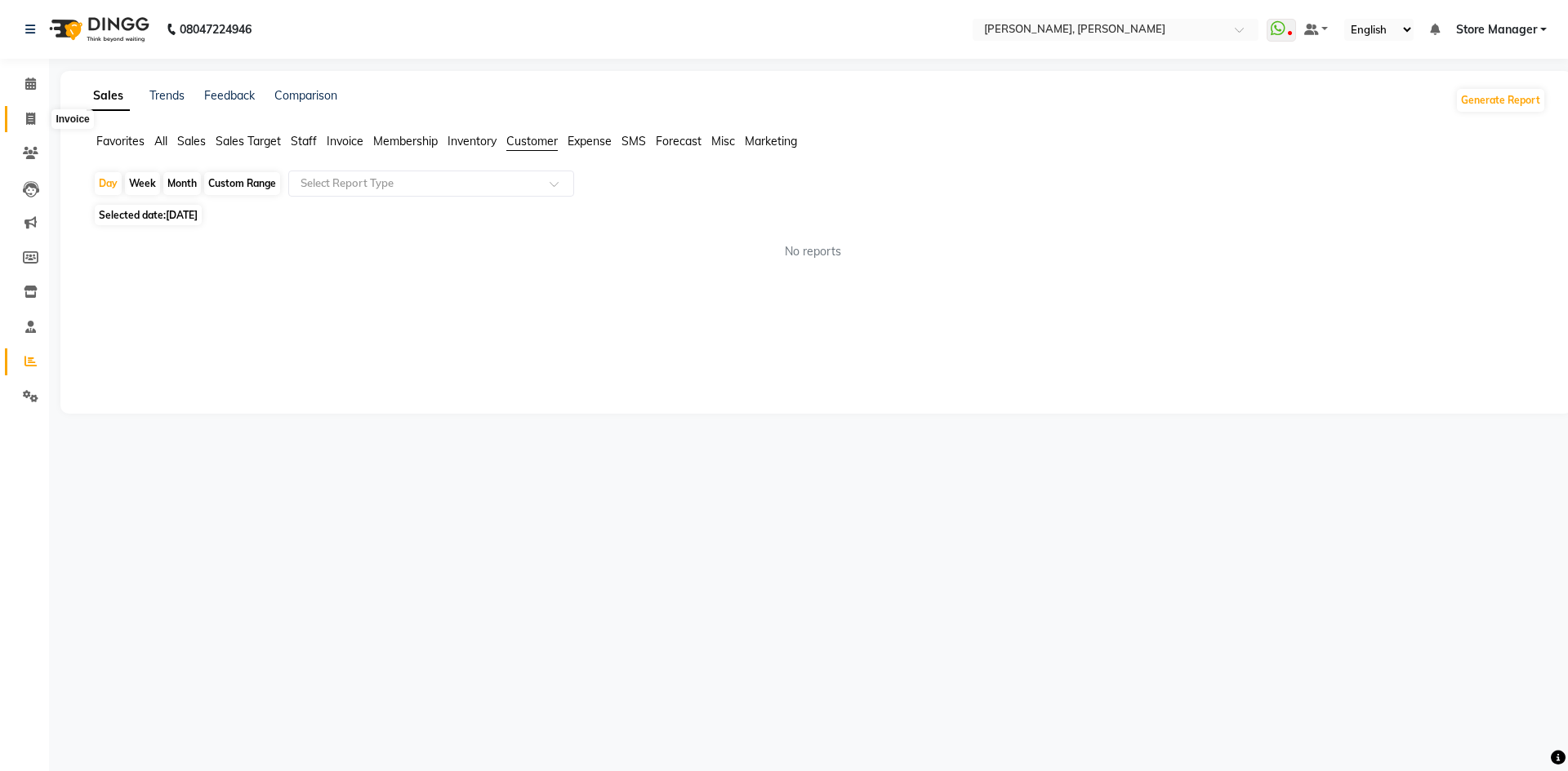
drag, startPoint x: 30, startPoint y: 121, endPoint x: 31, endPoint y: 139, distance: 18.0
click at [30, 121] on icon at bounding box center [31, 119] width 9 height 12
select select "7173"
select select "service"
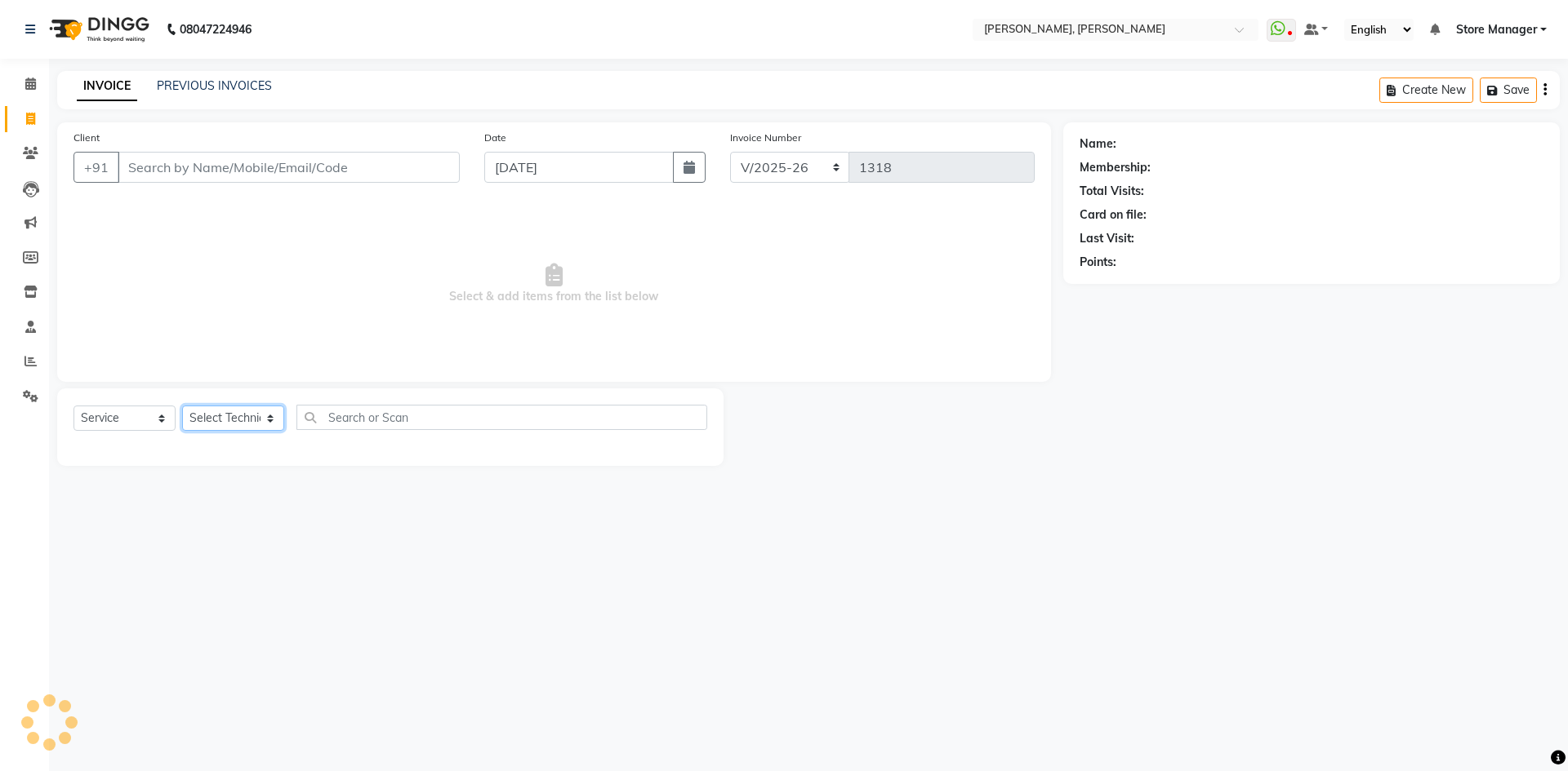
click at [219, 418] on select "Select Technician amugha Beautician [PERSON_NAME] Evi MANAGER [PERSON_NAME] [PE…" at bounding box center [233, 418] width 102 height 26
click at [182, 406] on select "Select Technician amugha Beautician [PERSON_NAME] Evi MANAGER [PERSON_NAME] [PE…" at bounding box center [233, 418] width 102 height 26
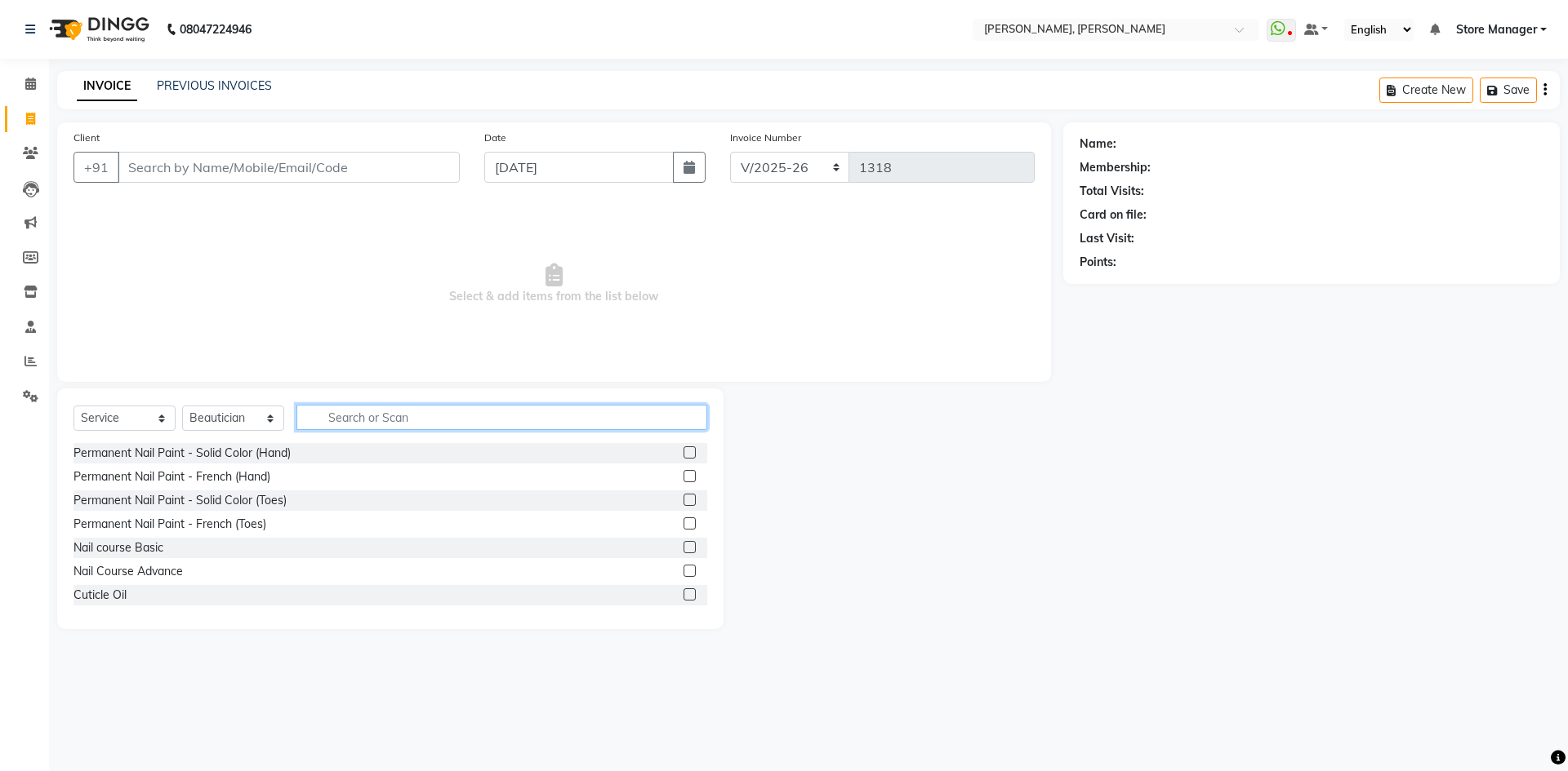
click at [376, 416] on input "text" at bounding box center [501, 417] width 411 height 26
click at [233, 421] on select "Select Technician amugha Beautician [PERSON_NAME] Evi MANAGER [PERSON_NAME] [PE…" at bounding box center [233, 418] width 102 height 26
select select "89719"
click at [182, 406] on select "Select Technician amugha Beautician [PERSON_NAME] Evi MANAGER [PERSON_NAME] [PE…" at bounding box center [233, 418] width 102 height 26
click at [368, 425] on input "text" at bounding box center [501, 417] width 411 height 26
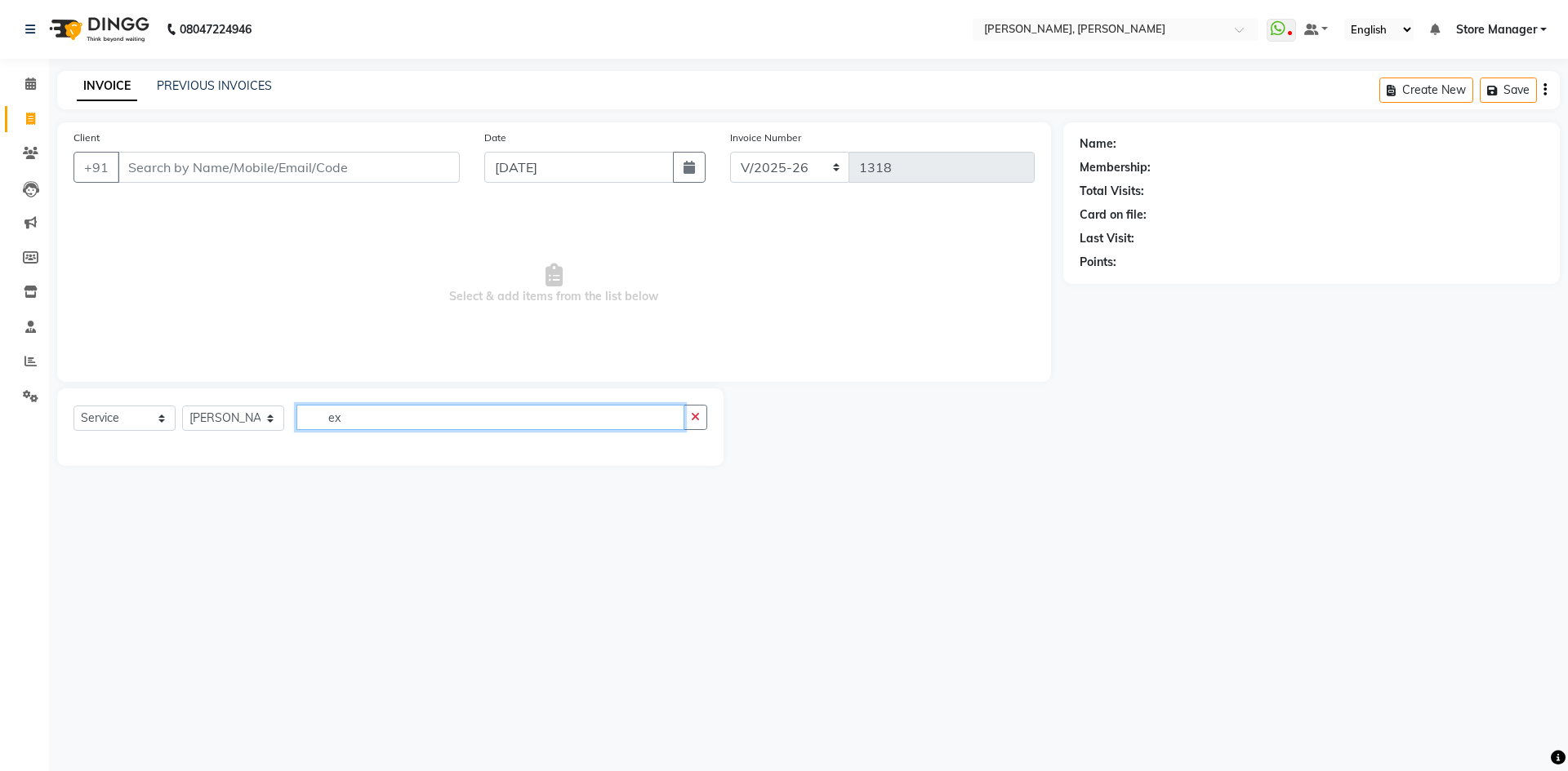
type input "e"
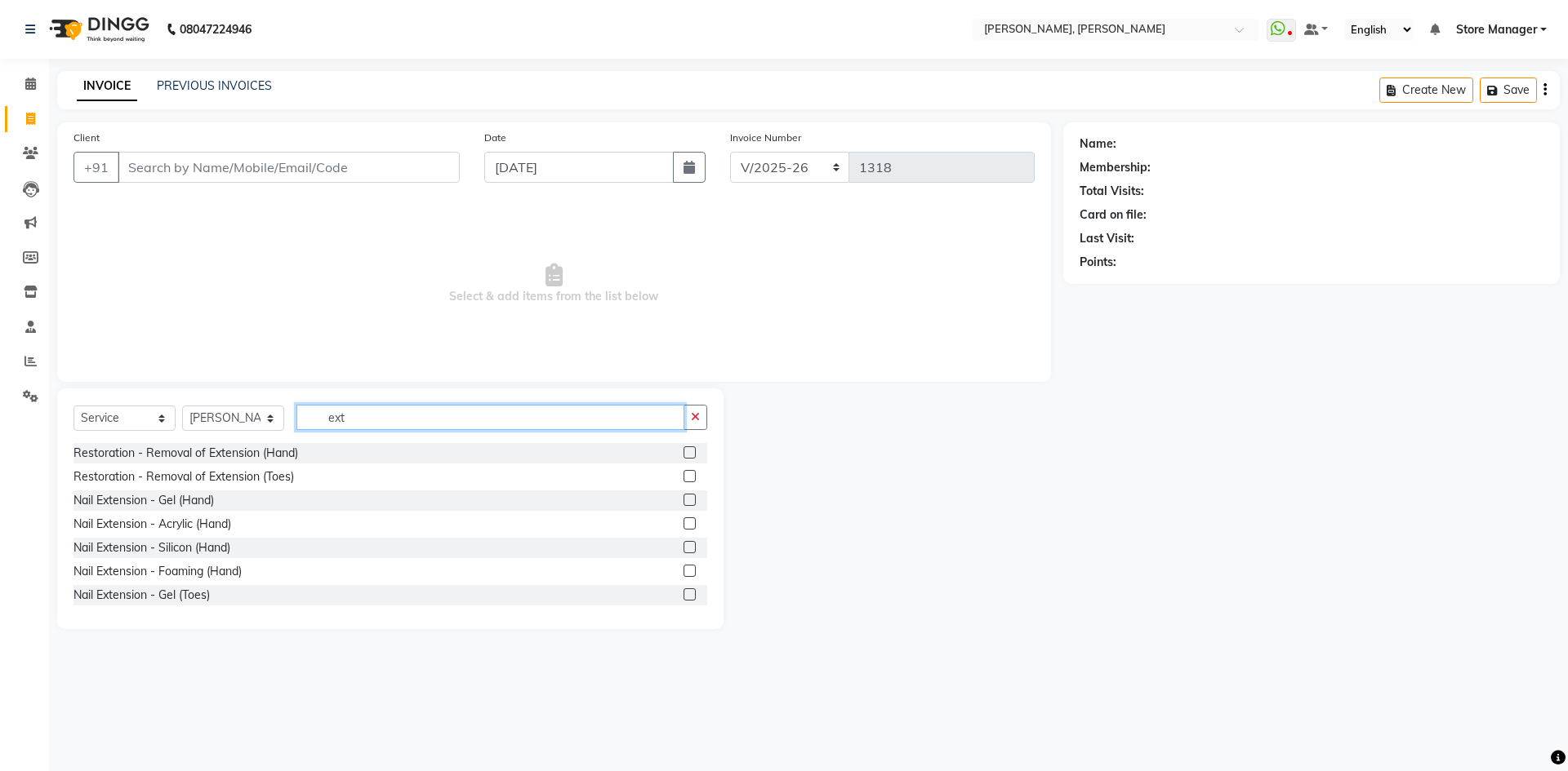
type input "ext"
click at [684, 452] on label at bounding box center [690, 453] width 12 height 12
click at [684, 452] on input "checkbox" at bounding box center [689, 453] width 11 height 11
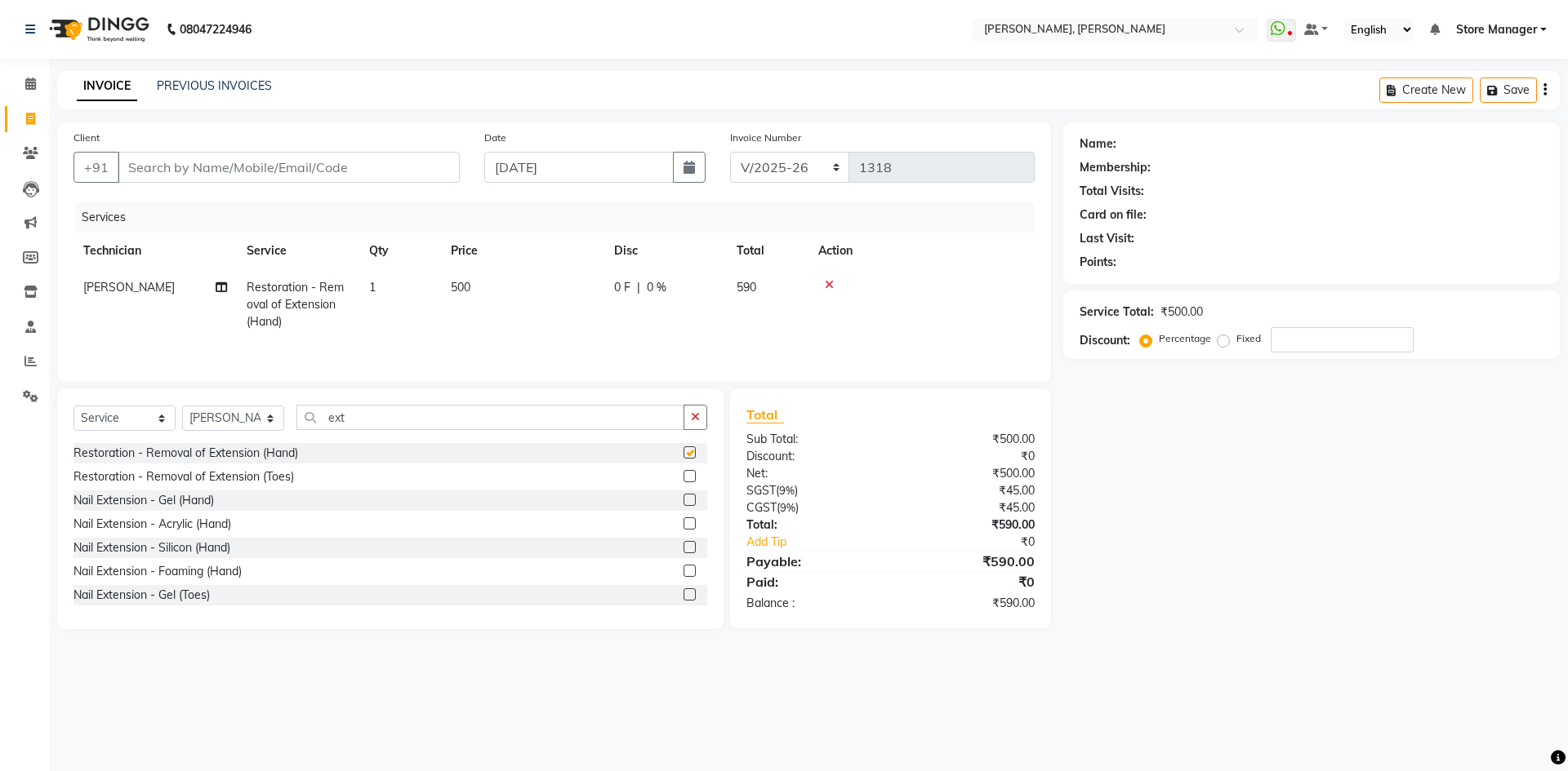
checkbox input "false"
click at [246, 165] on input "Client" at bounding box center [289, 167] width 342 height 31
type input "l"
type input "0"
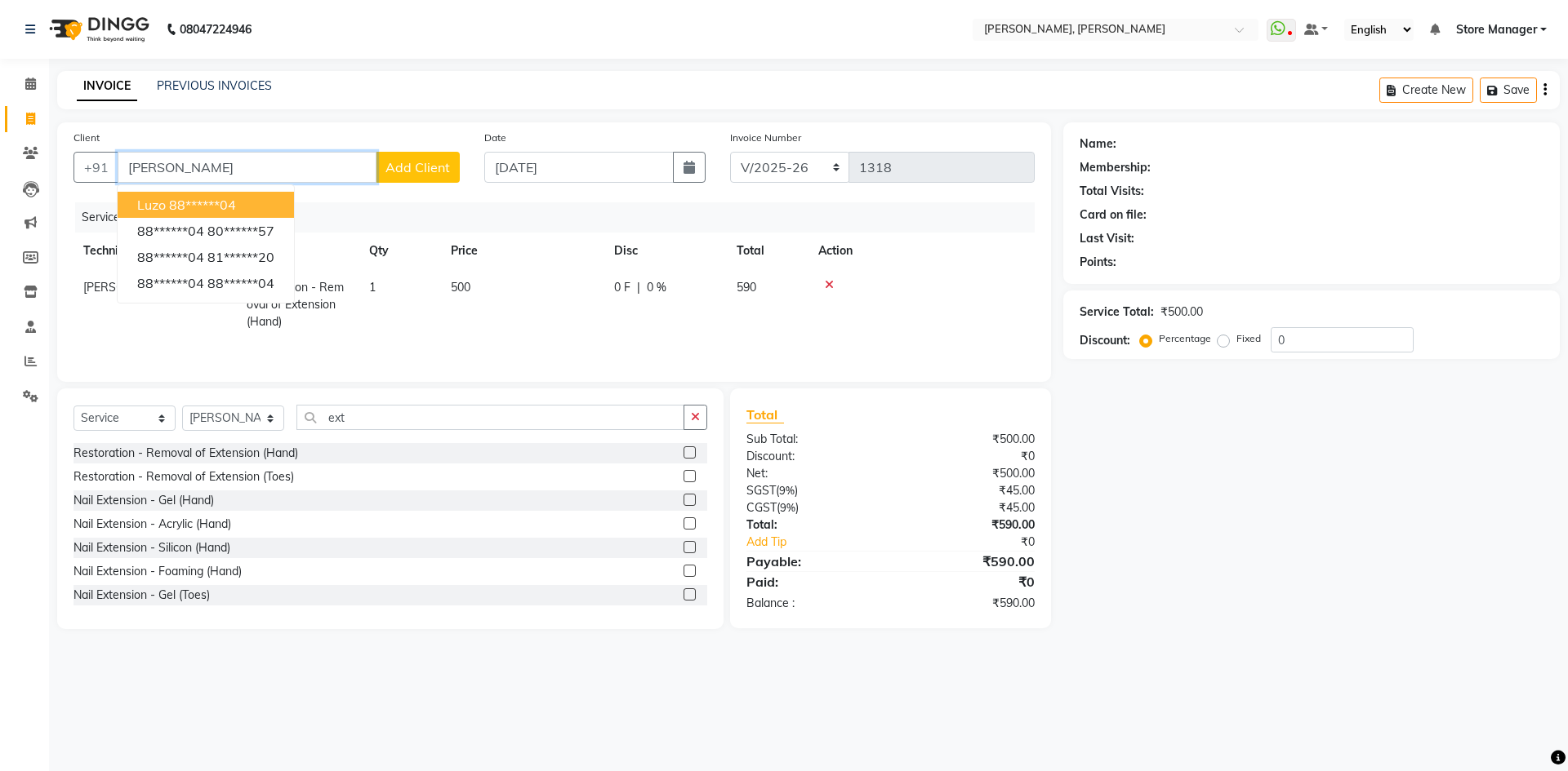
click at [186, 200] on ngb-highlight "88******04" at bounding box center [202, 205] width 67 height 16
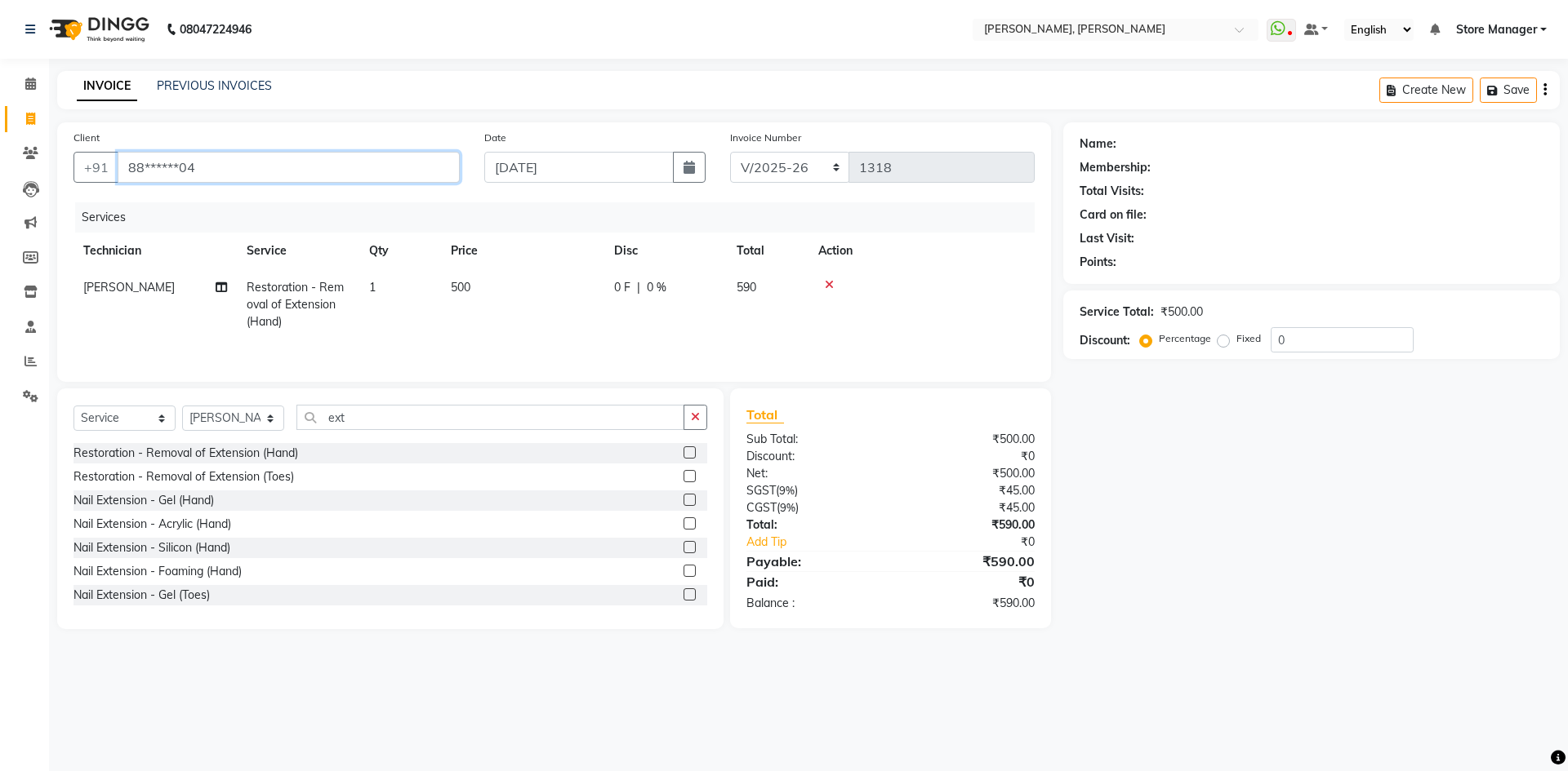
type input "88******04"
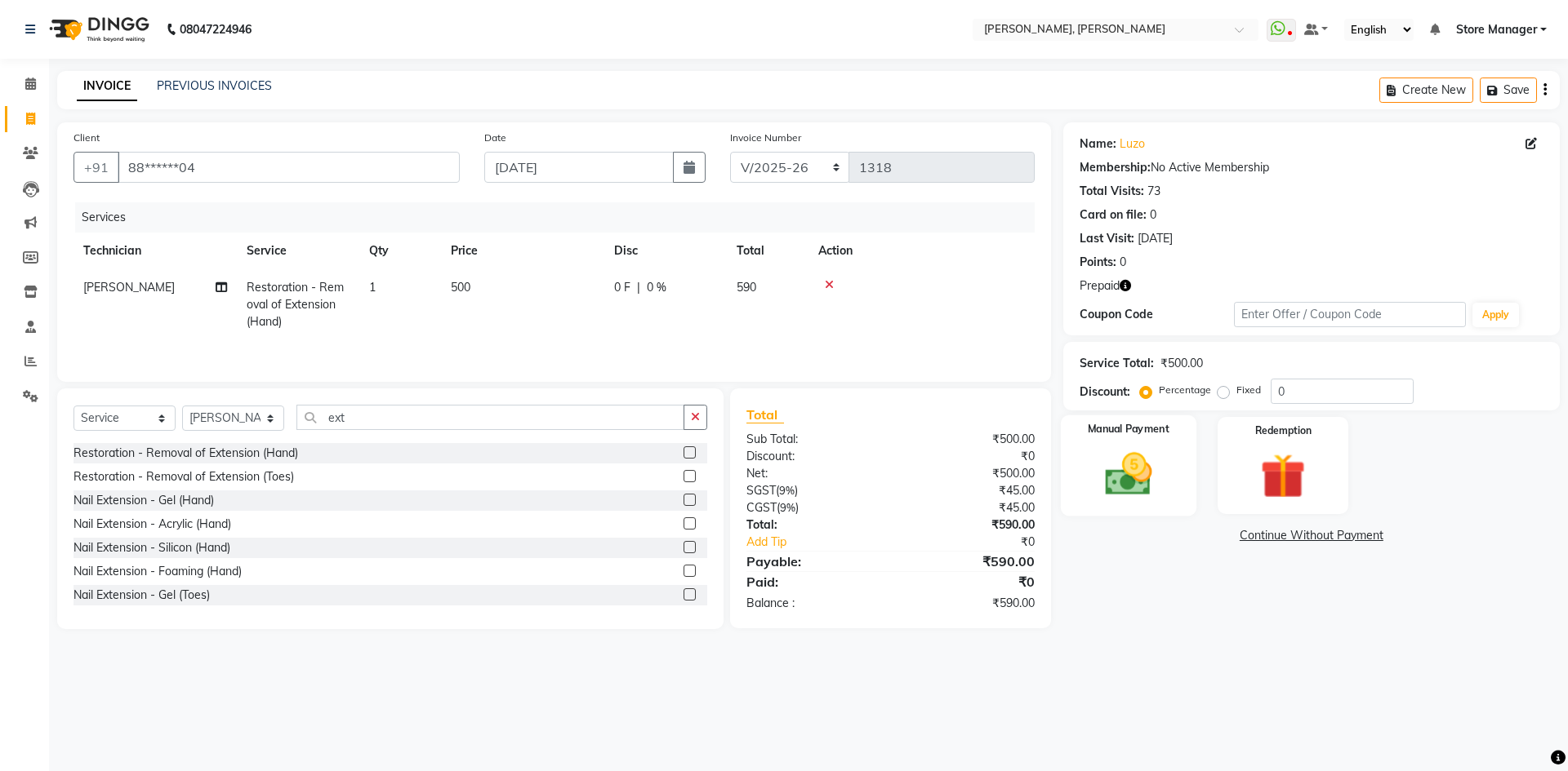
click at [1175, 460] on div "Manual Payment" at bounding box center [1128, 466] width 135 height 101
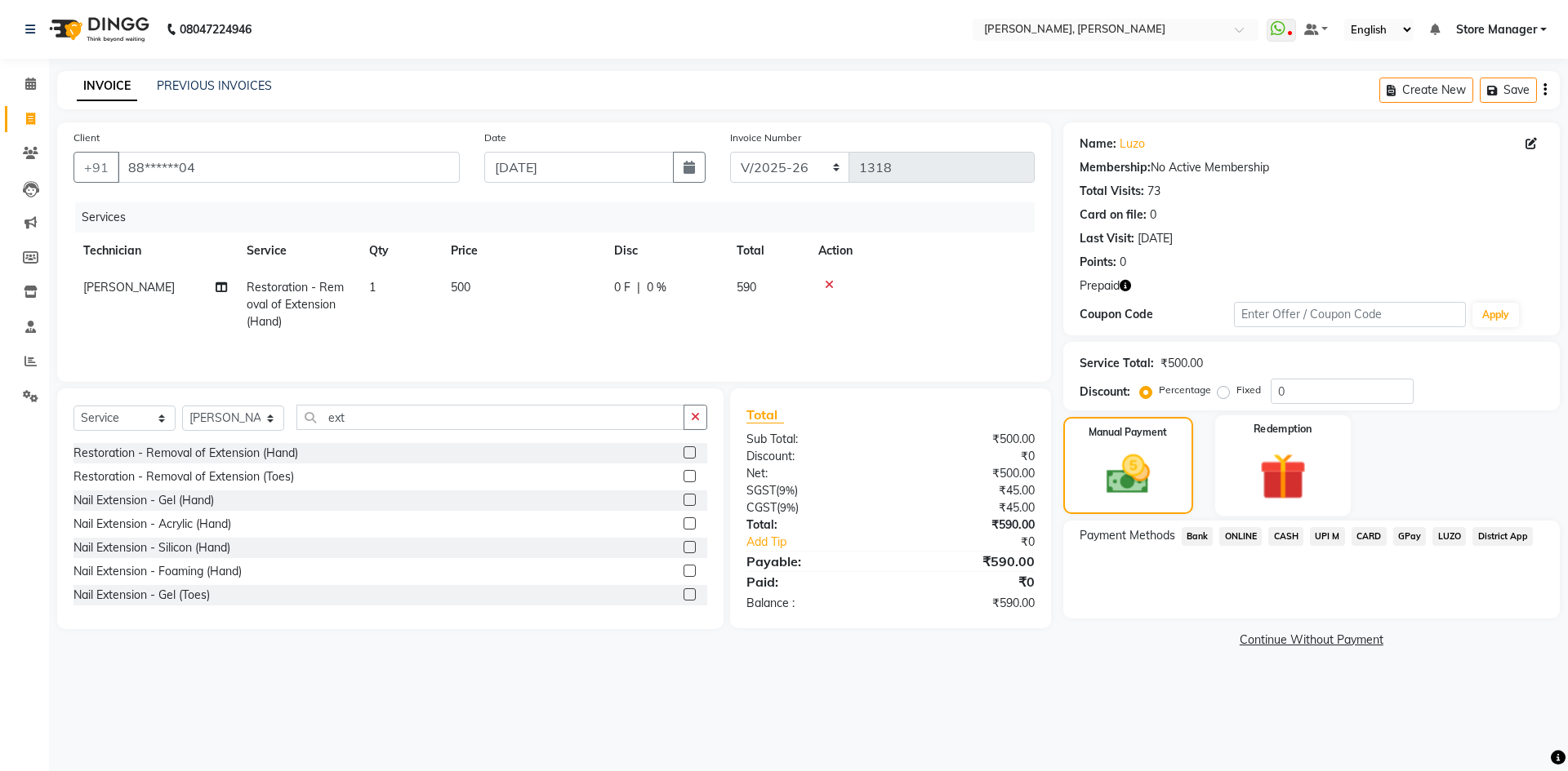
click at [1278, 484] on img at bounding box center [1283, 476] width 76 height 58
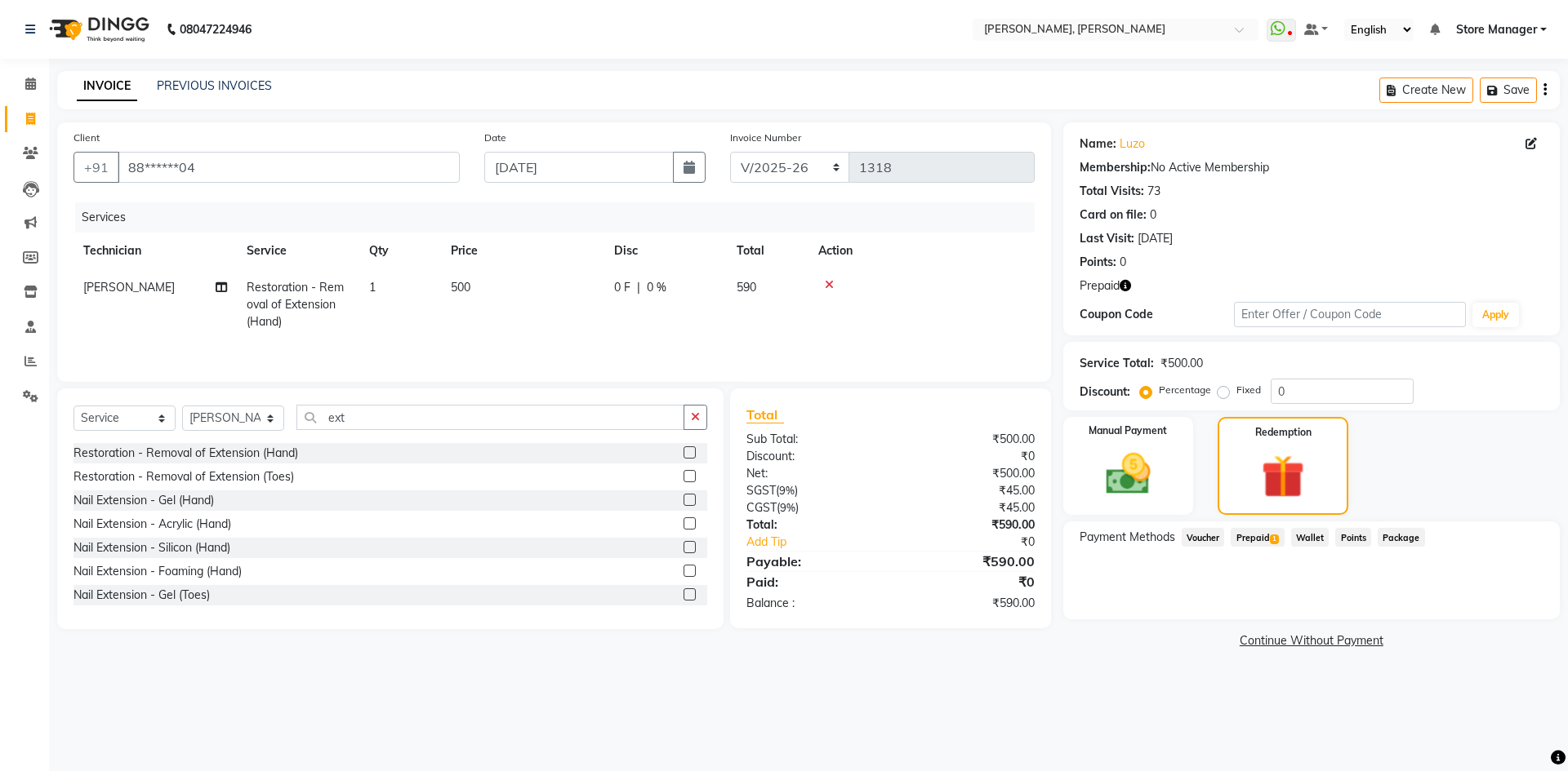
click at [1238, 537] on span "Prepaid 1" at bounding box center [1257, 537] width 53 height 19
click at [1494, 605] on button "Add" at bounding box center [1504, 604] width 59 height 28
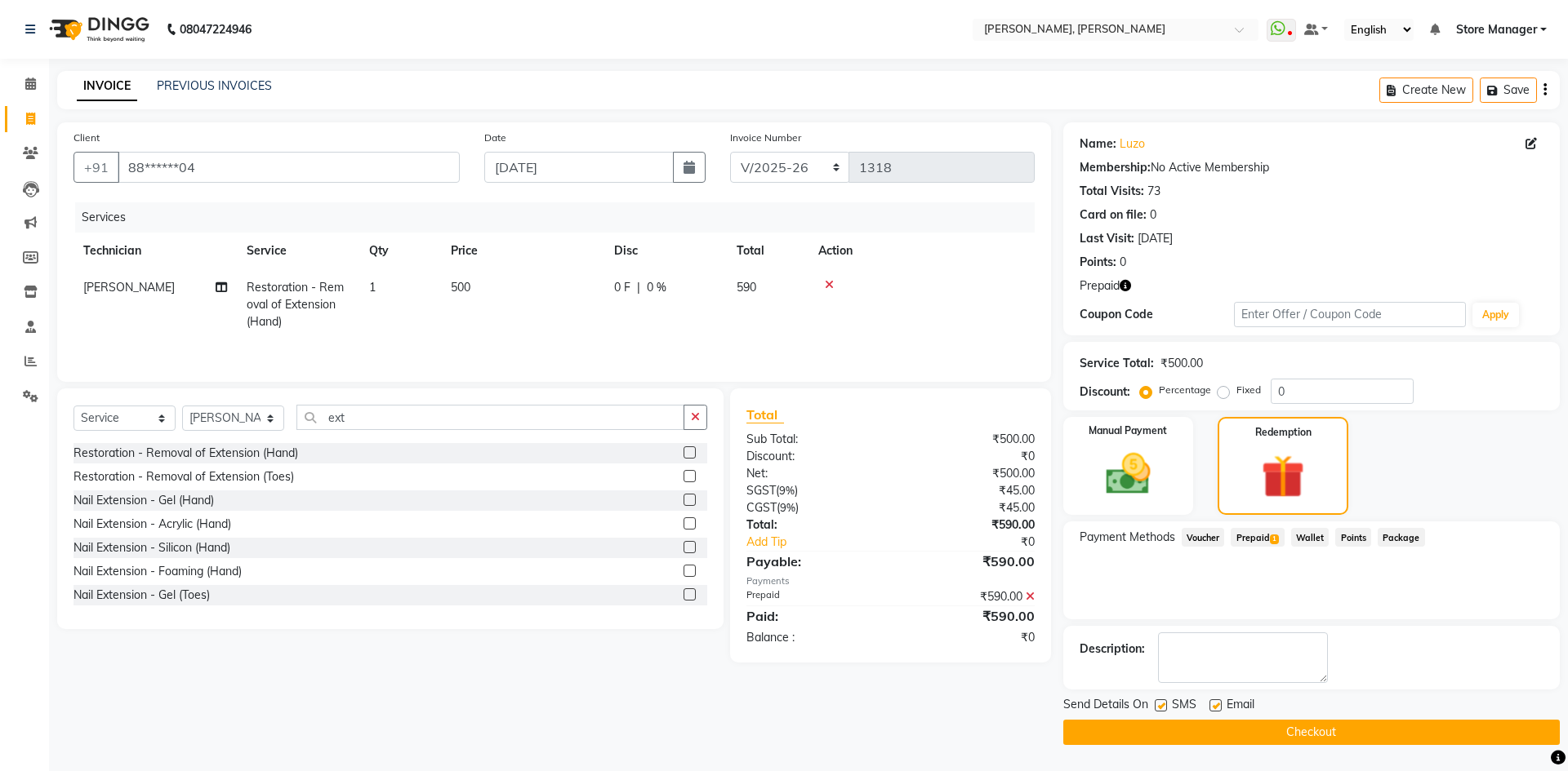
click at [1387, 740] on button "Checkout" at bounding box center [1311, 732] width 497 height 26
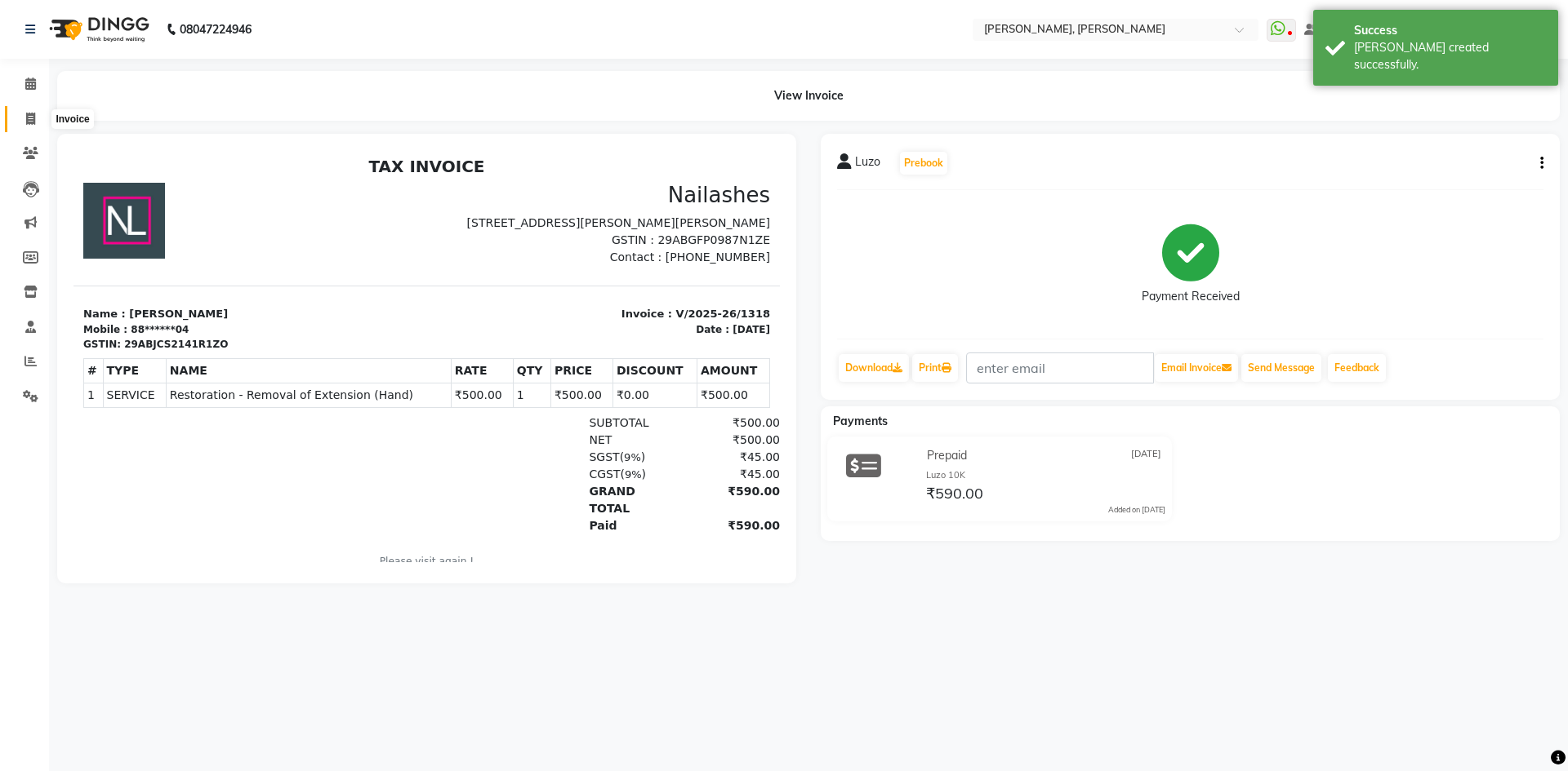
click at [35, 119] on icon at bounding box center [31, 119] width 9 height 12
select select "7173"
select select "service"
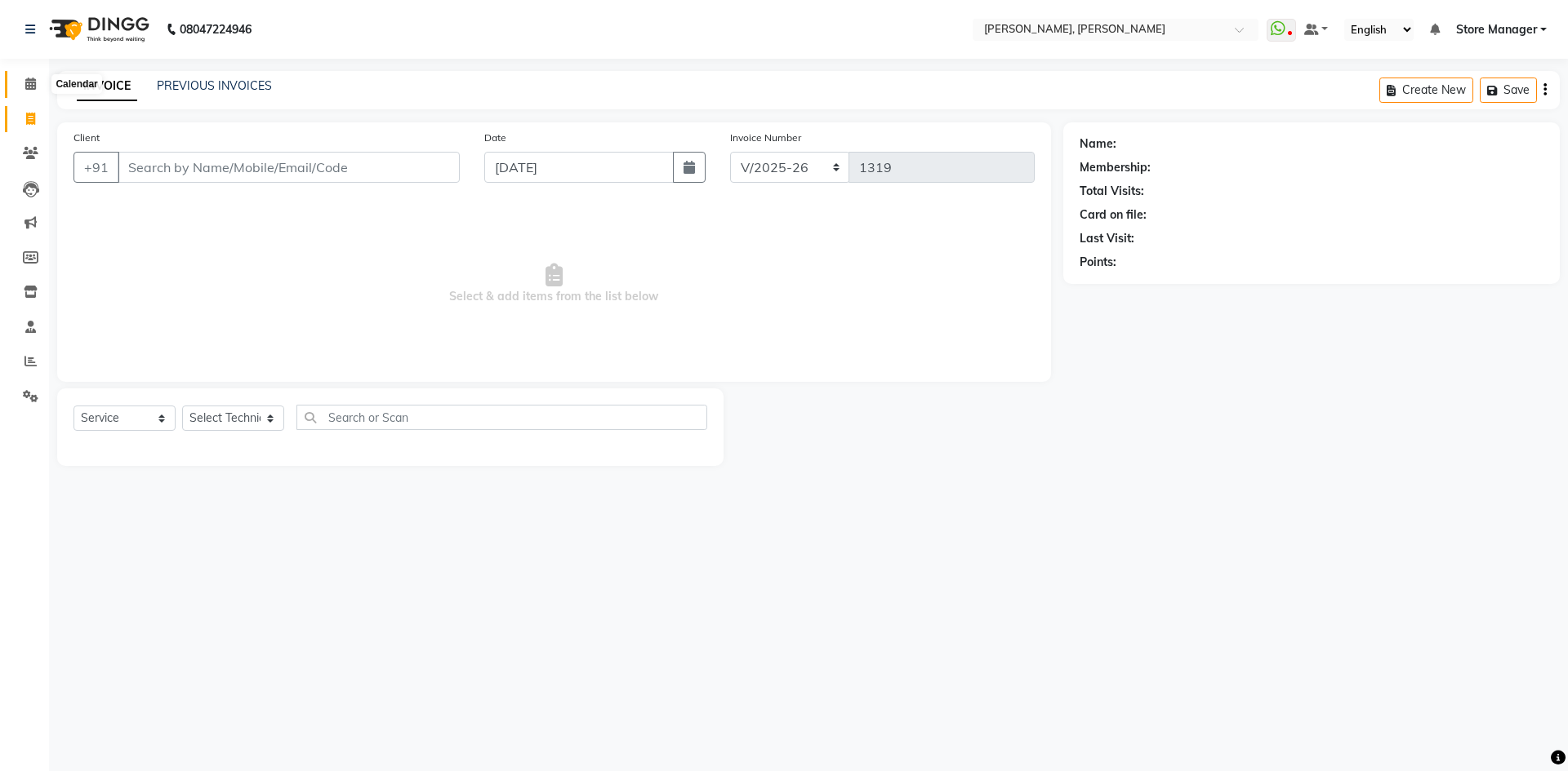
click at [35, 89] on icon at bounding box center [31, 83] width 11 height 12
